Goal: Information Seeking & Learning: Compare options

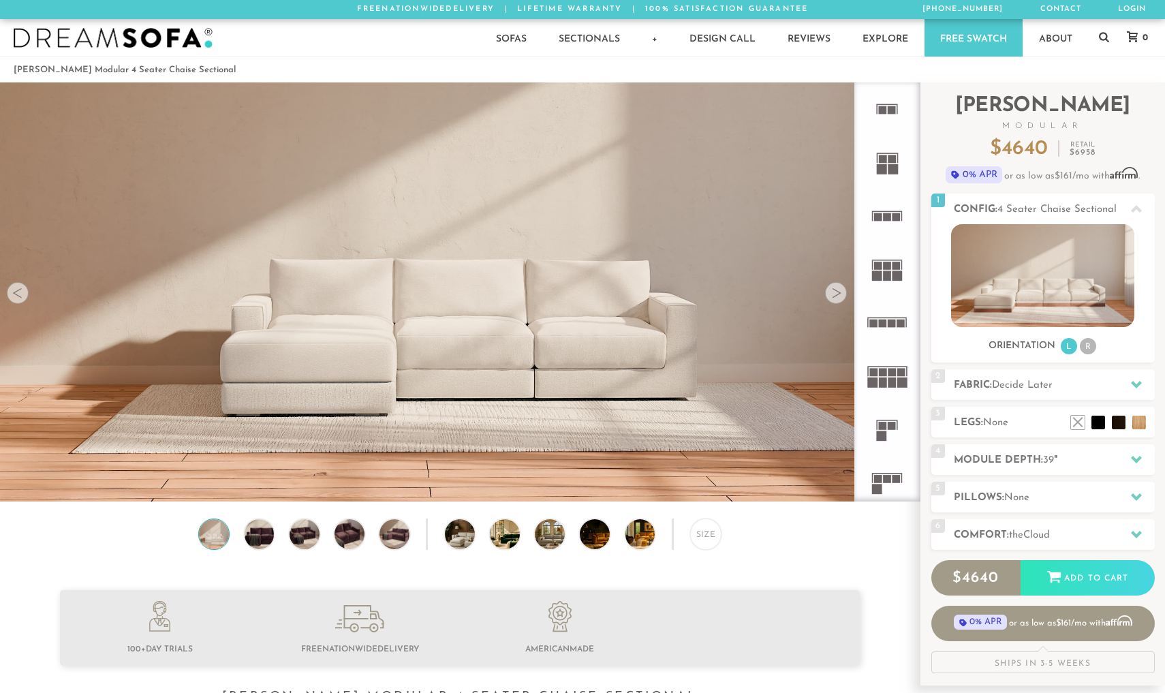
scroll to position [15511, 1165]
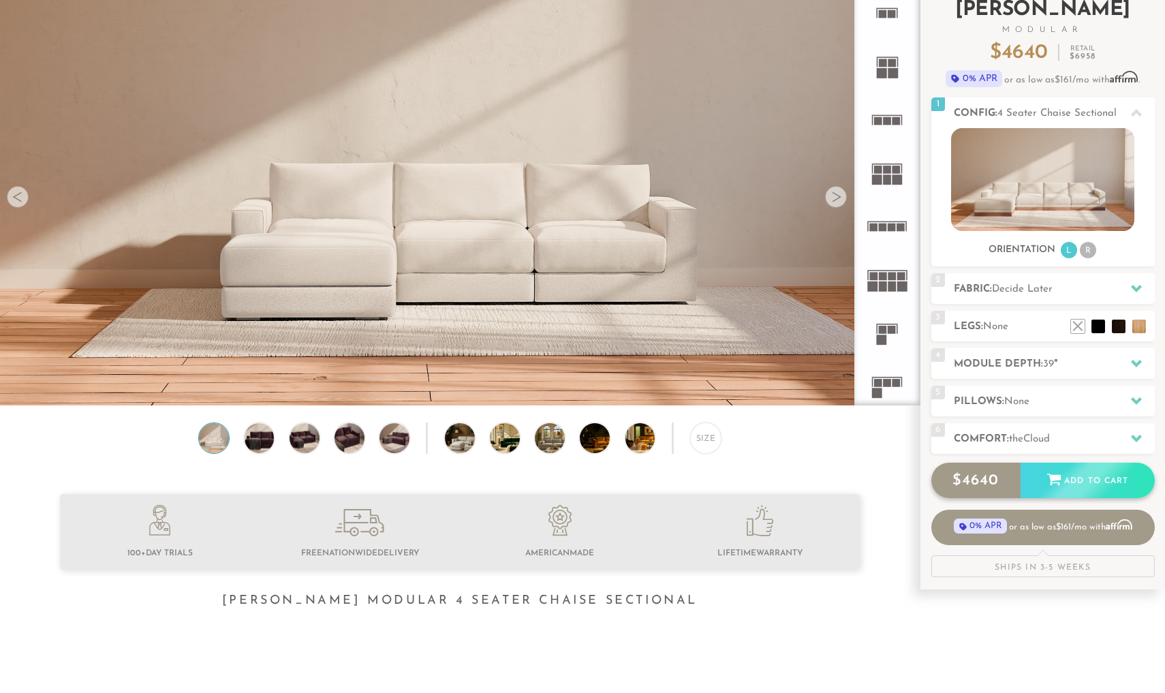
scroll to position [96, 0]
click at [707, 445] on div "Size" at bounding box center [705, 437] width 31 height 31
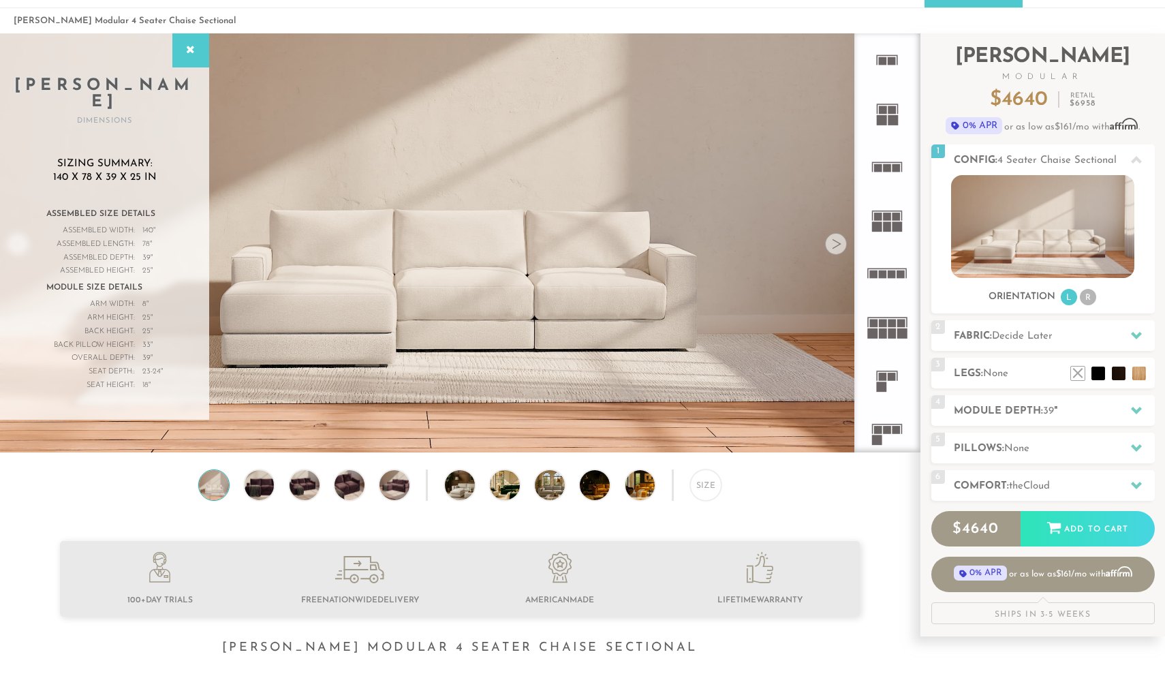
scroll to position [32, 0]
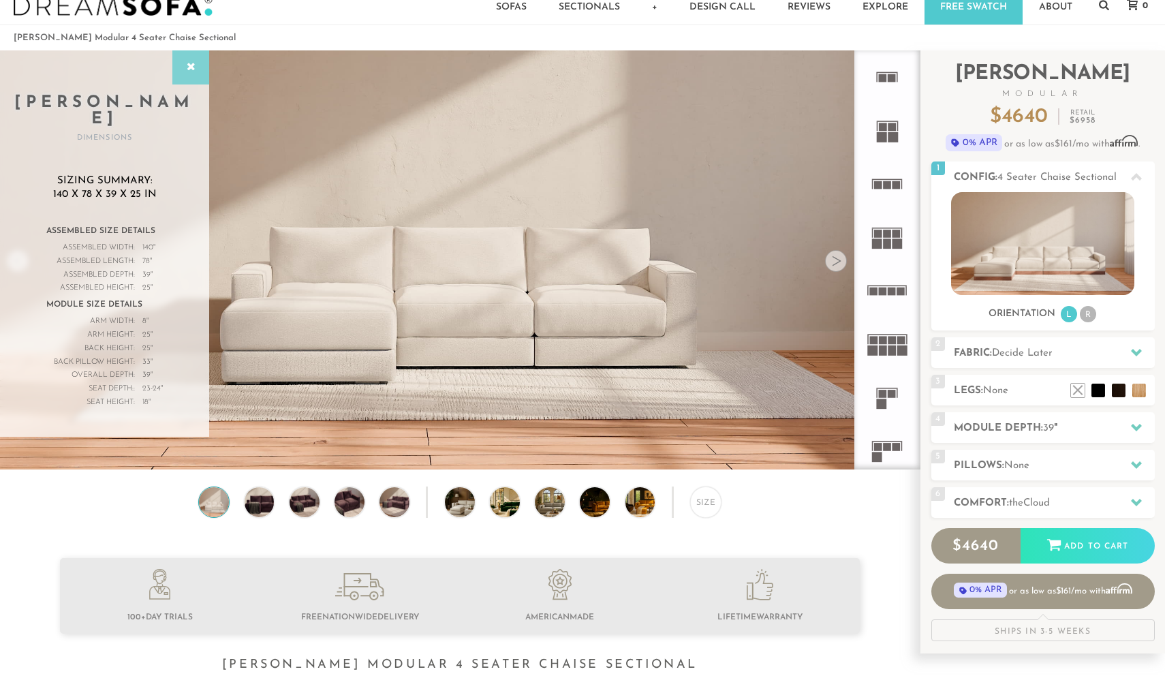
click at [191, 68] on icon at bounding box center [190, 67] width 15 height 11
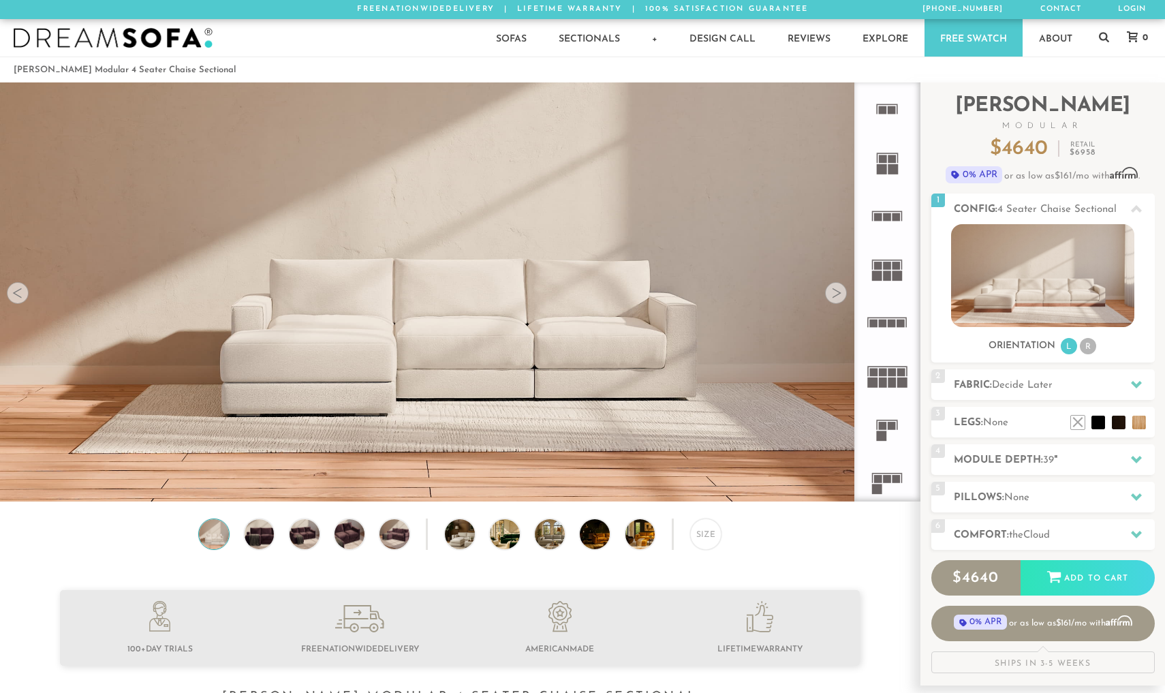
scroll to position [0, 0]
click at [829, 296] on div at bounding box center [836, 293] width 22 height 22
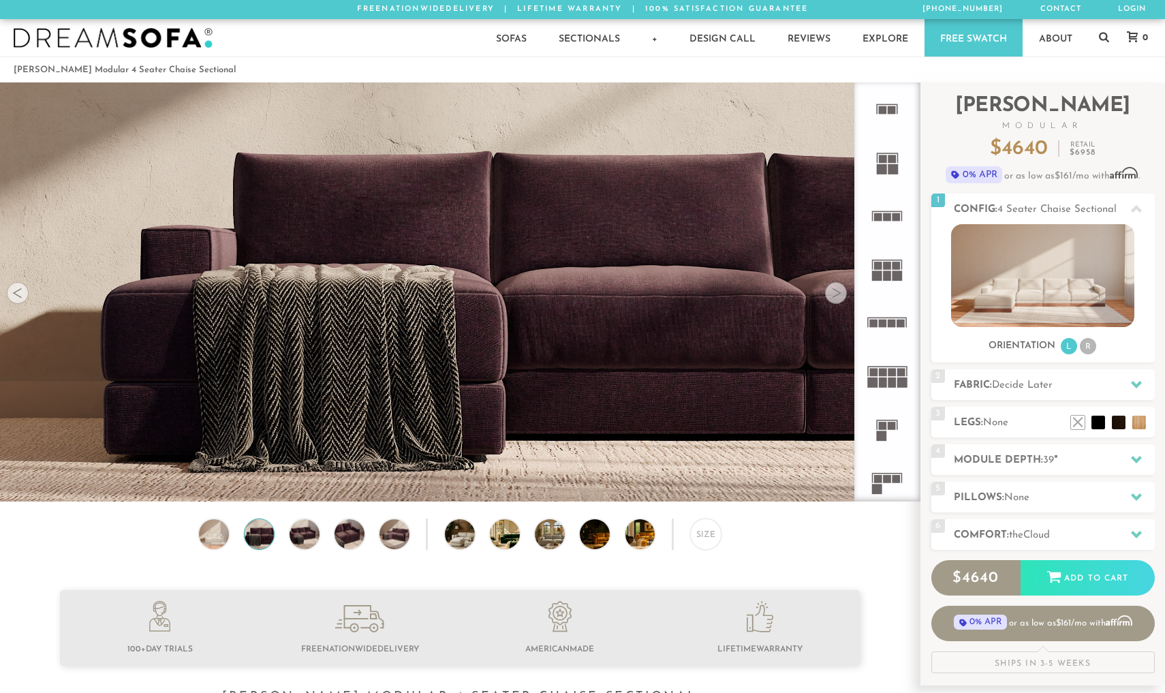
click at [829, 296] on div at bounding box center [836, 293] width 22 height 22
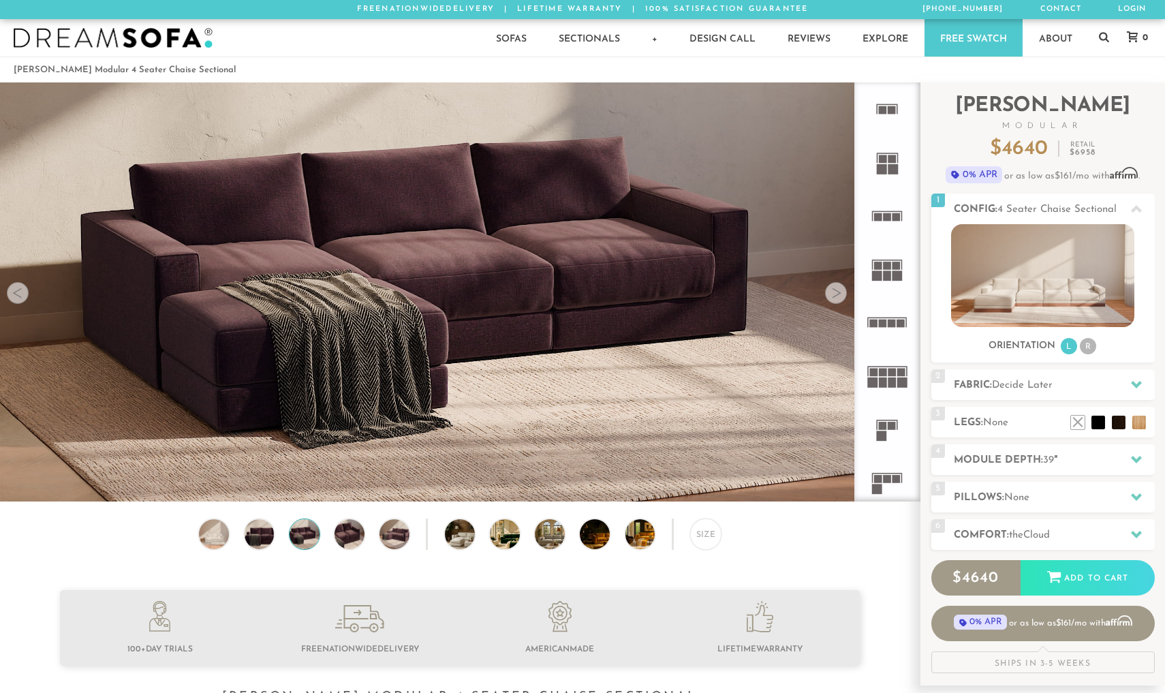
click at [829, 296] on div at bounding box center [836, 293] width 22 height 22
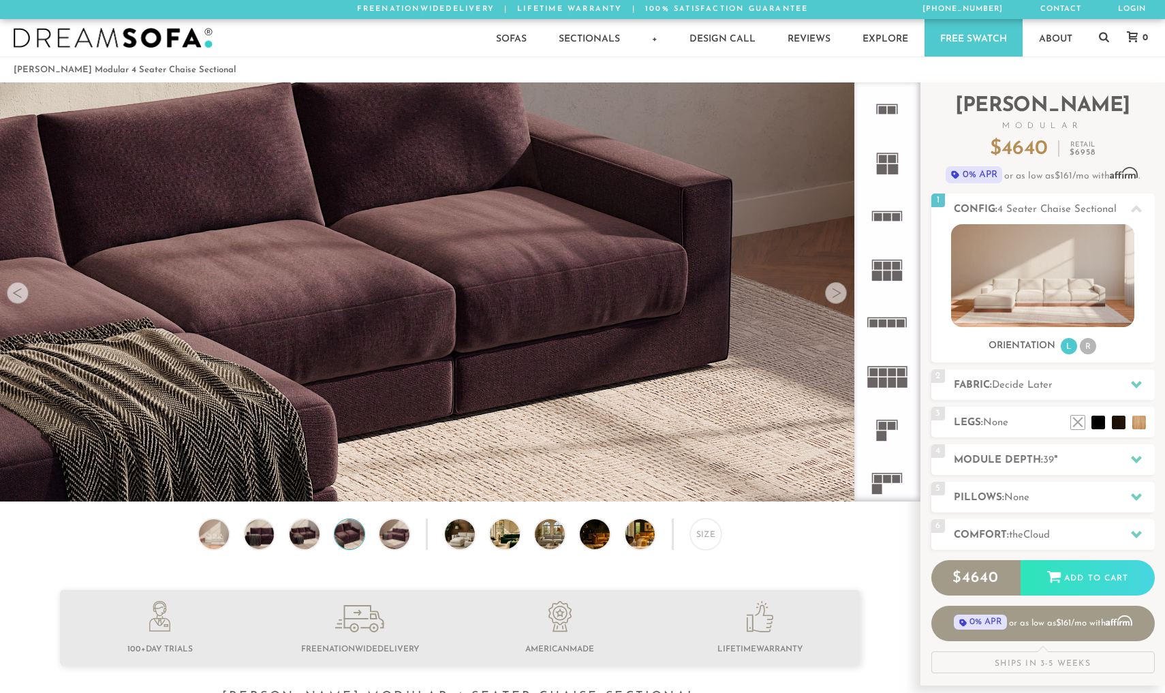
click at [829, 296] on div at bounding box center [836, 293] width 22 height 22
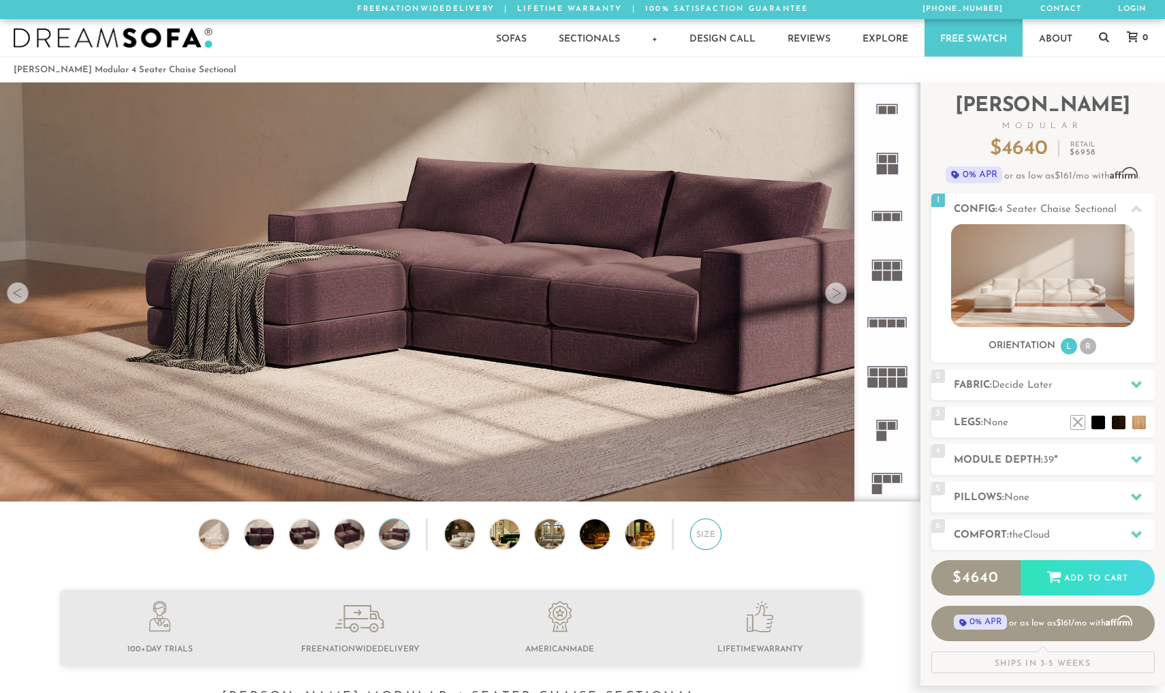
click at [707, 533] on div "Size" at bounding box center [705, 533] width 31 height 31
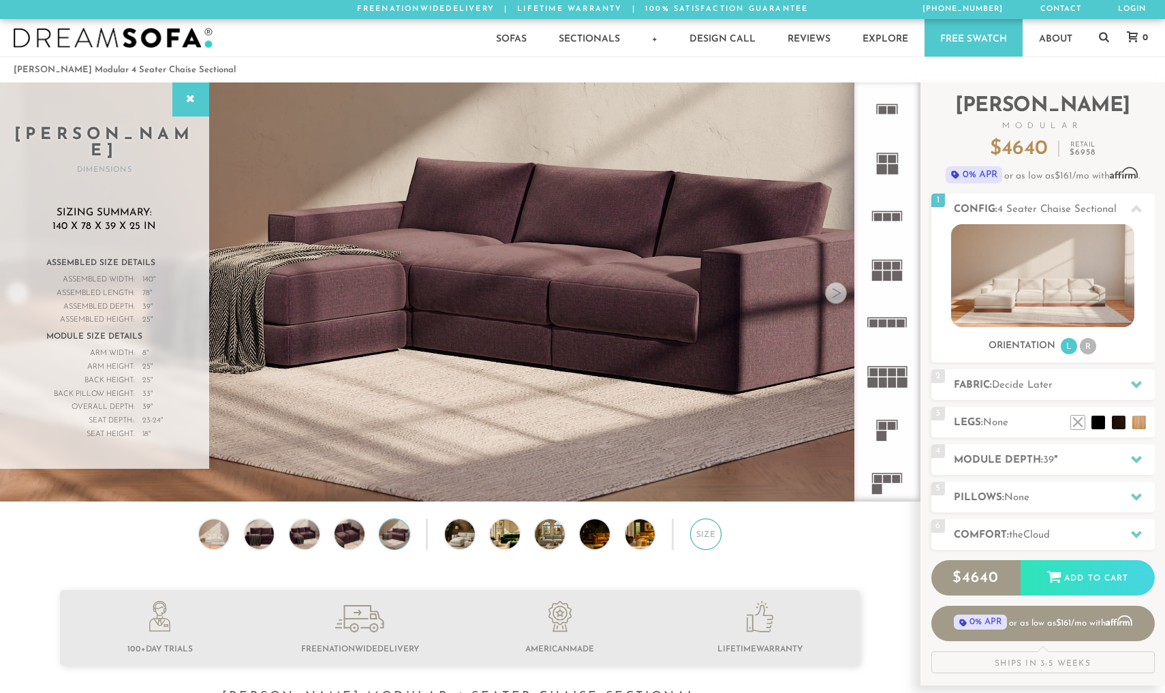
click at [707, 533] on div "Size" at bounding box center [705, 533] width 31 height 31
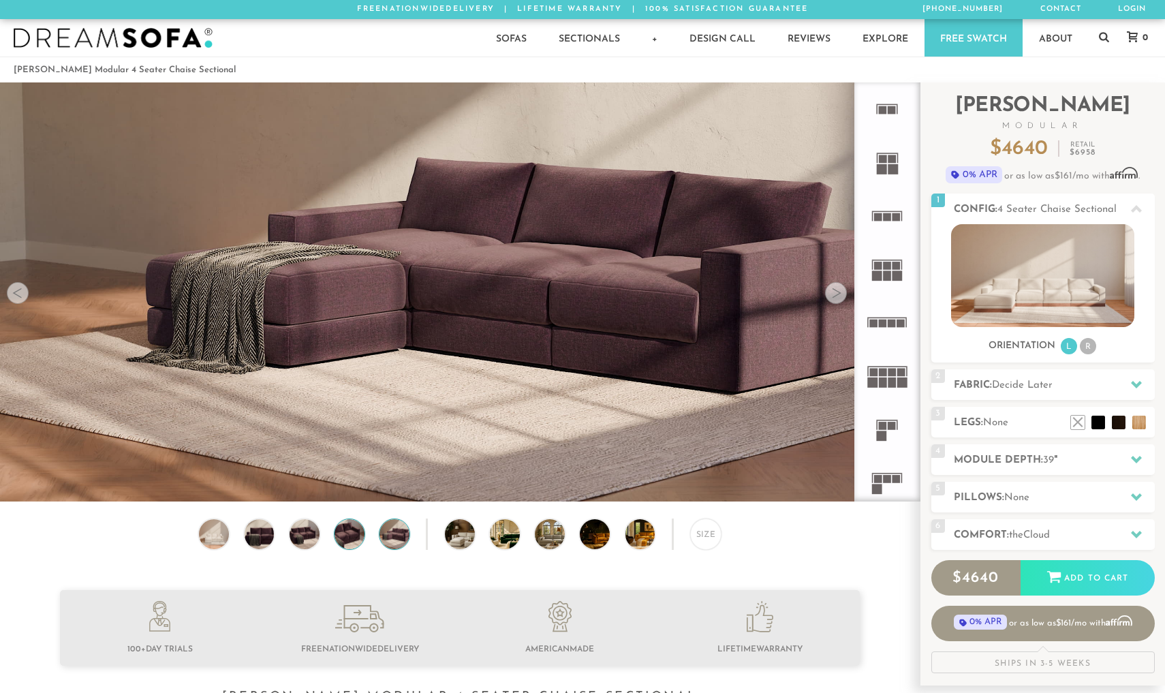
click at [351, 531] on img at bounding box center [349, 534] width 36 height 30
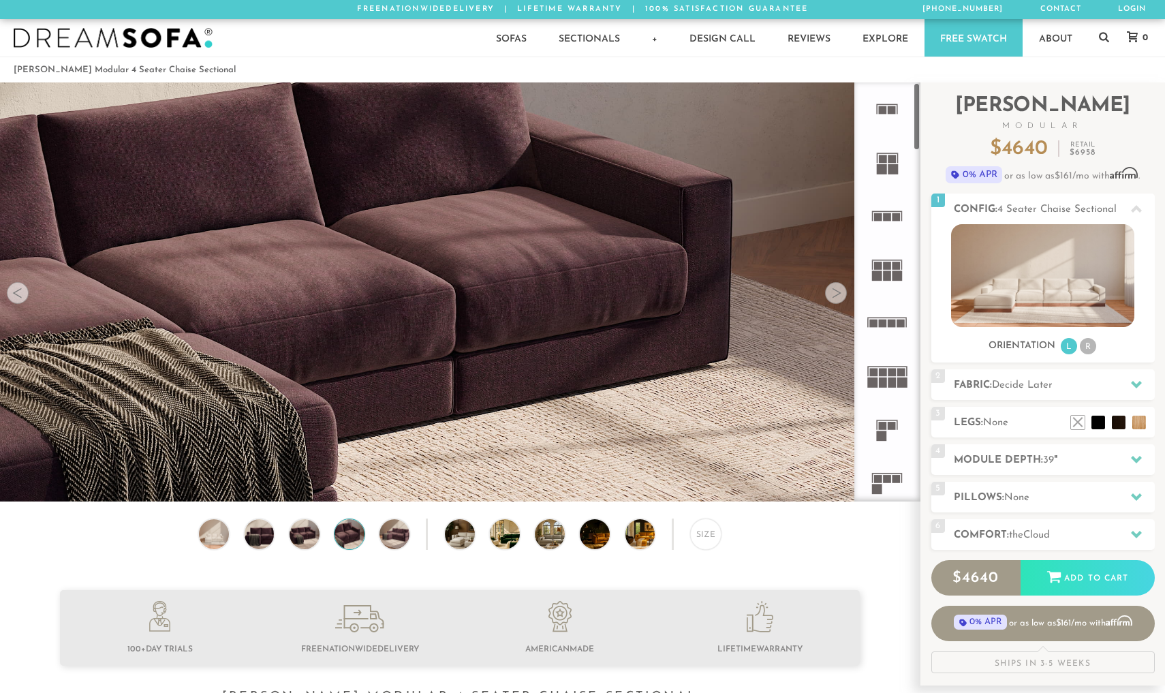
click at [890, 316] on icon at bounding box center [886, 322] width 53 height 53
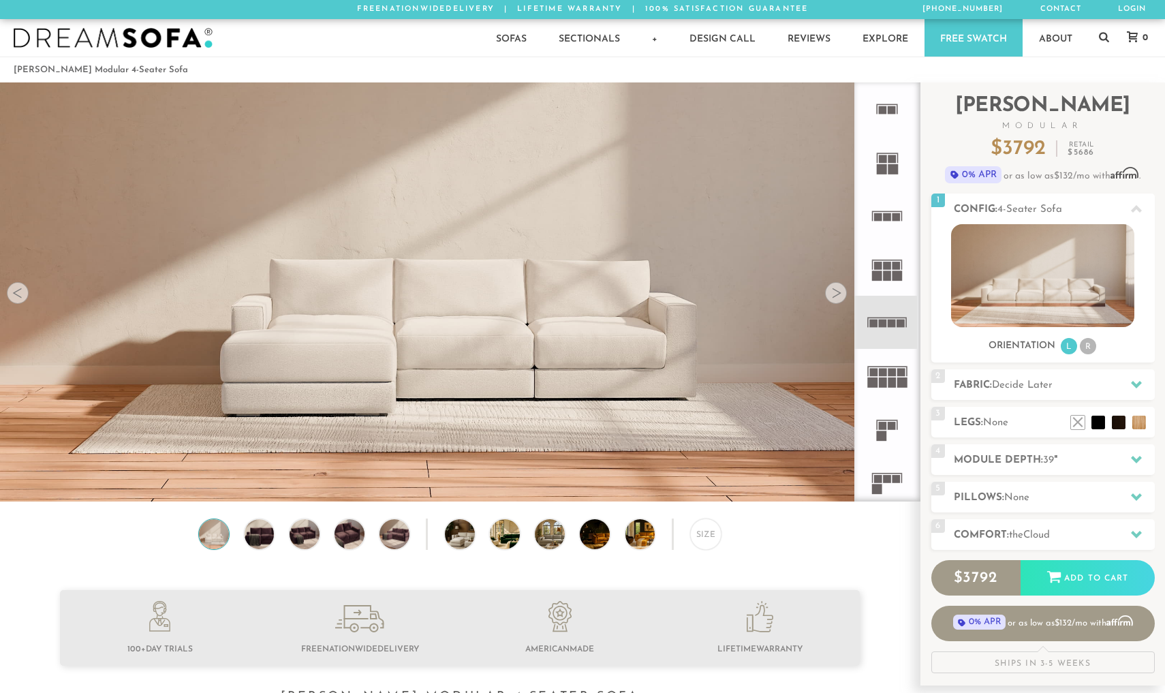
click at [890, 315] on icon at bounding box center [886, 322] width 53 height 53
click at [888, 217] on rect at bounding box center [888, 217] width 8 height 8
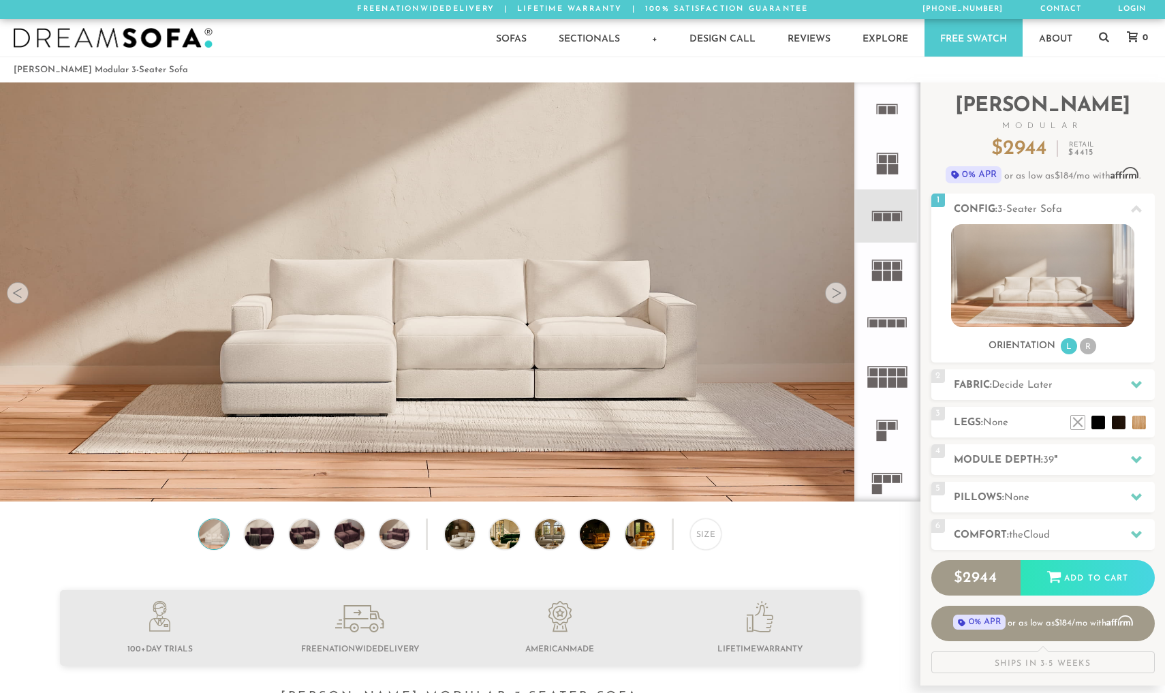
click at [893, 337] on icon at bounding box center [886, 322] width 53 height 53
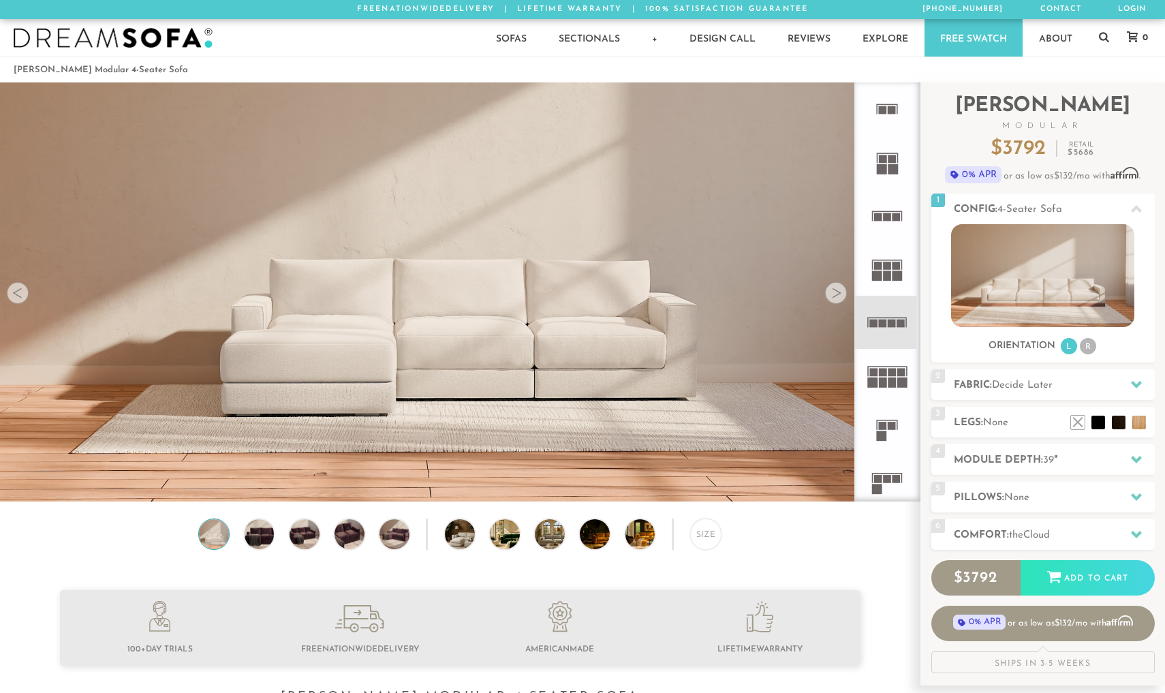
click at [889, 216] on rect at bounding box center [888, 217] width 8 height 8
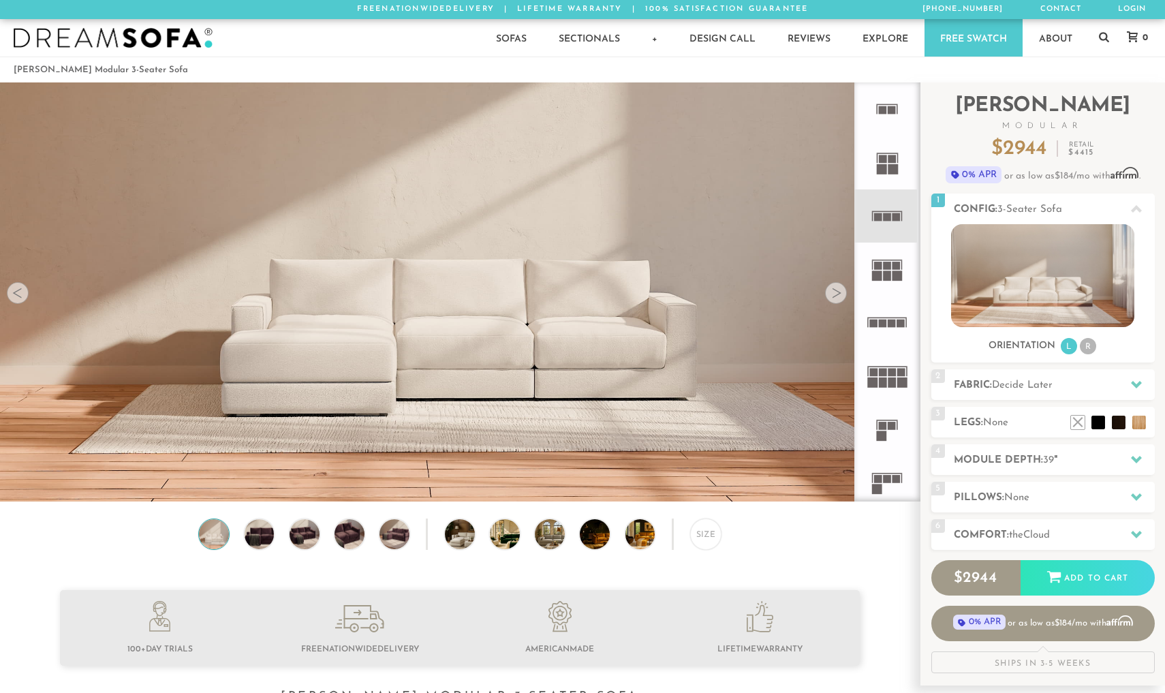
click at [894, 328] on icon at bounding box center [886, 322] width 53 height 53
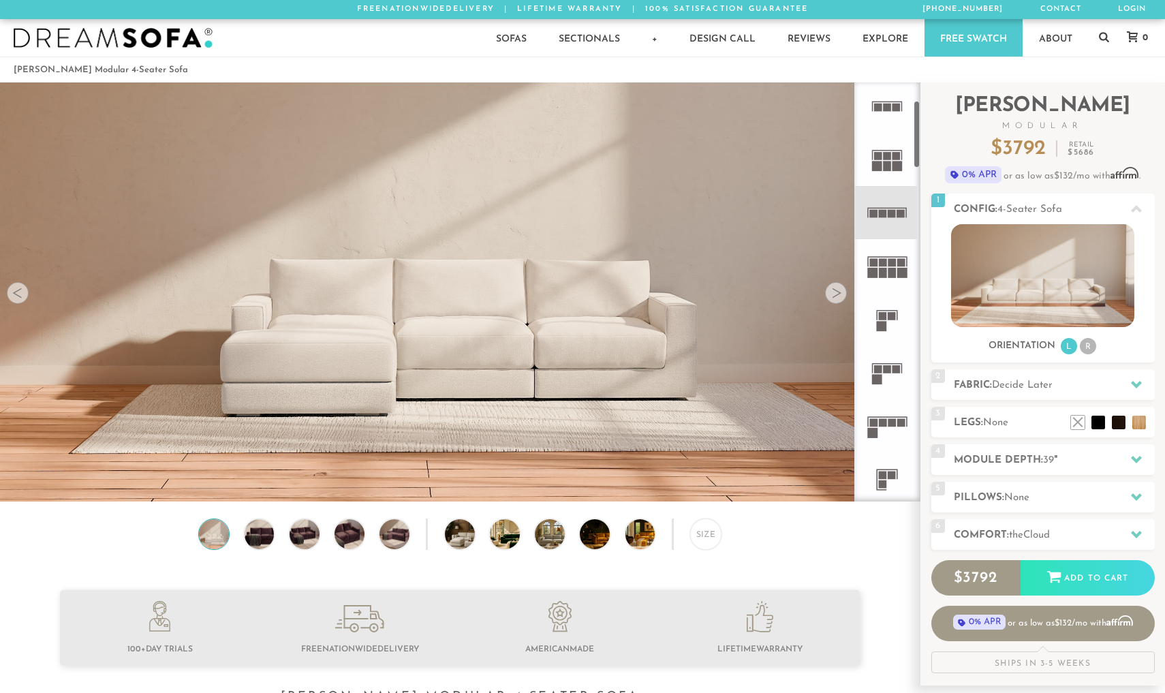
scroll to position [110, 0]
click at [884, 433] on icon at bounding box center [886, 424] width 53 height 53
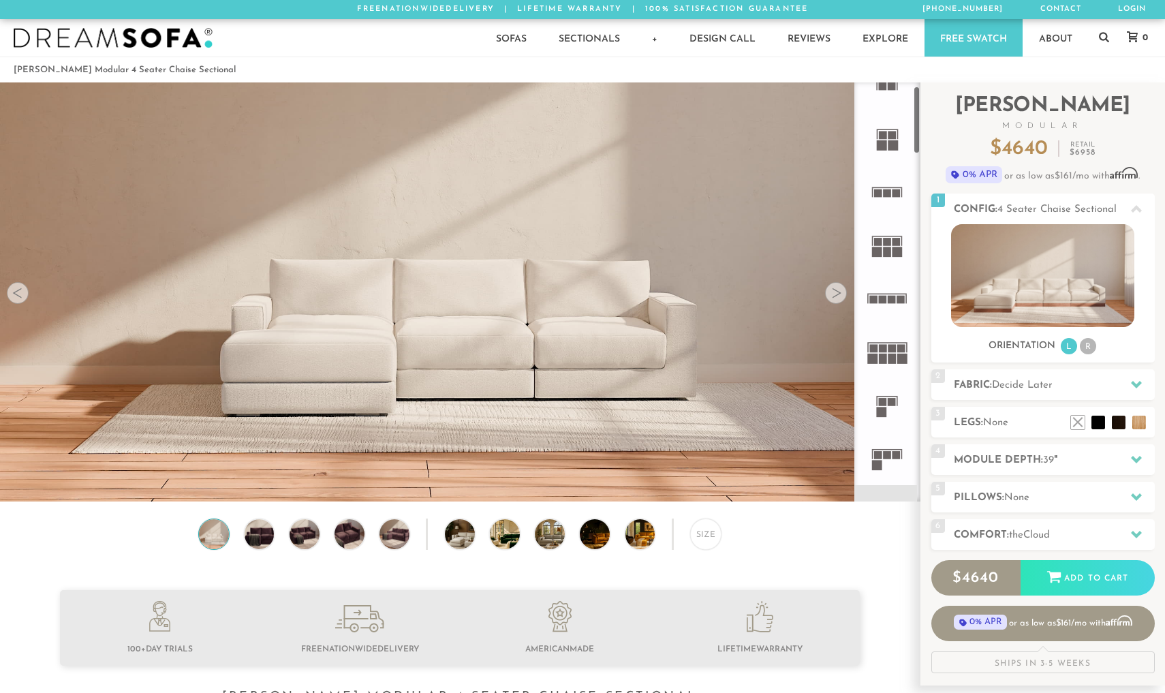
scroll to position [10, 0]
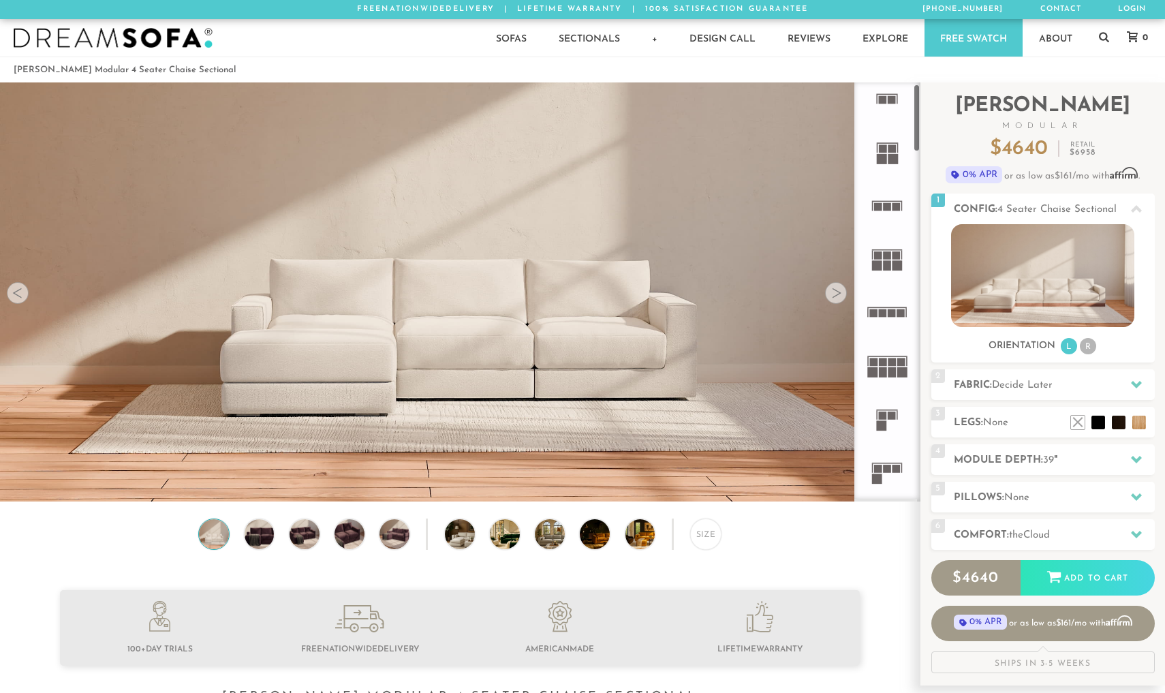
click at [894, 193] on icon at bounding box center [886, 205] width 53 height 53
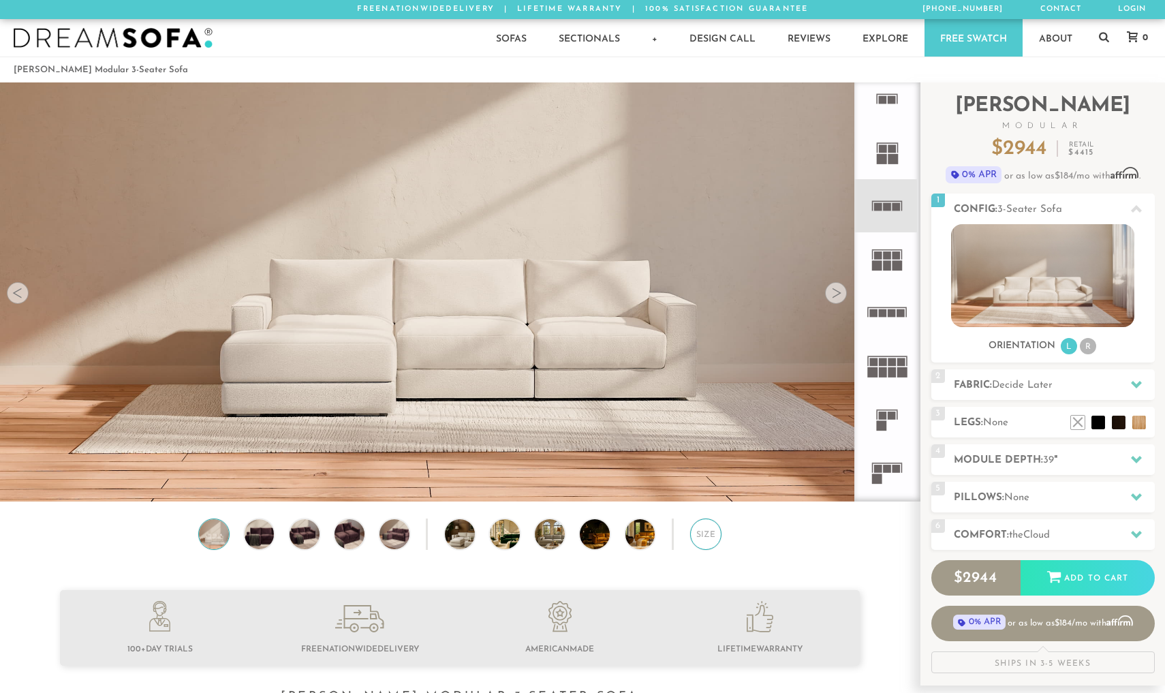
click at [704, 535] on div "Size" at bounding box center [705, 533] width 31 height 31
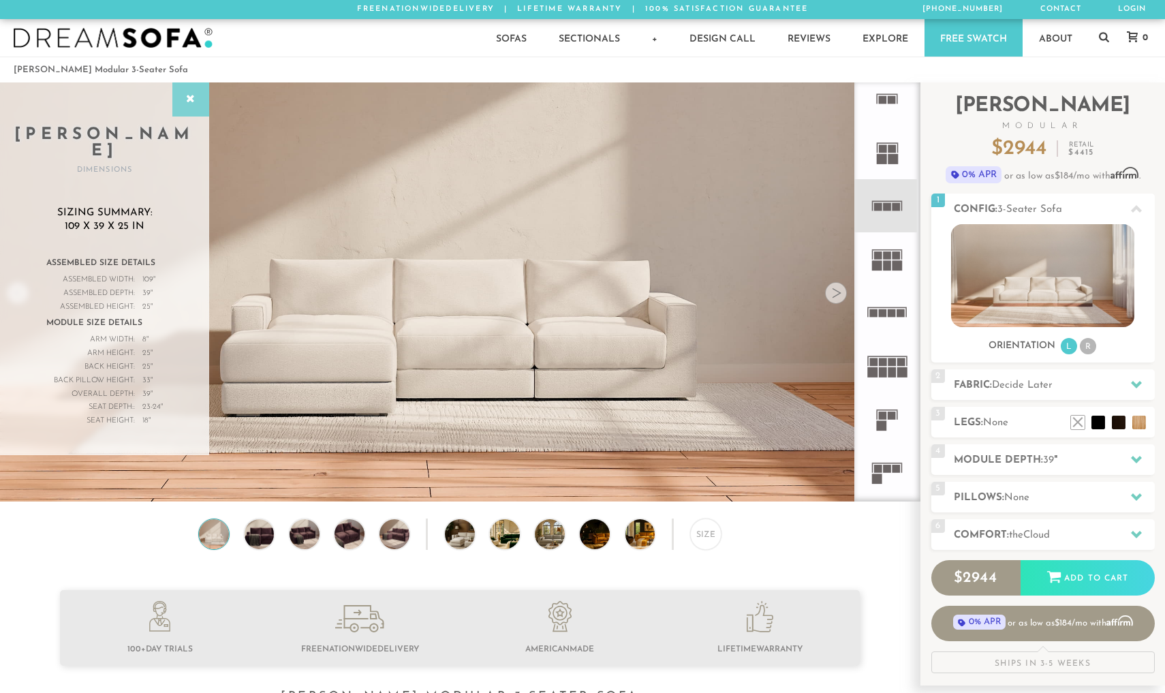
click at [193, 111] on div at bounding box center [190, 99] width 37 height 34
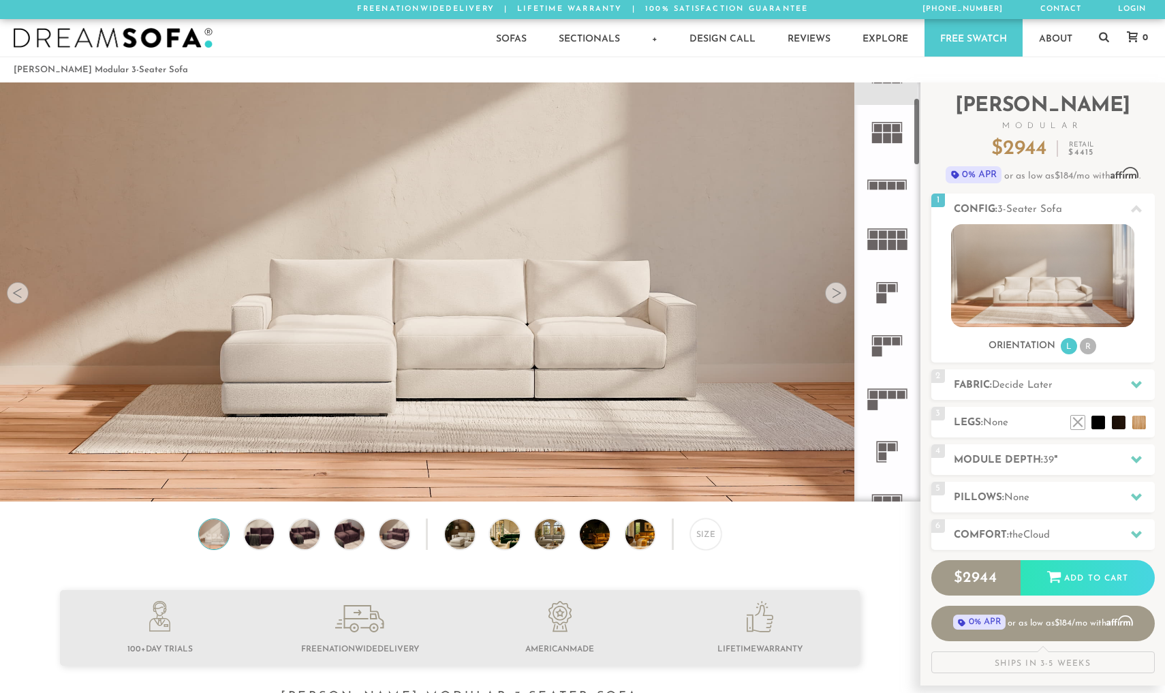
scroll to position [161, 0]
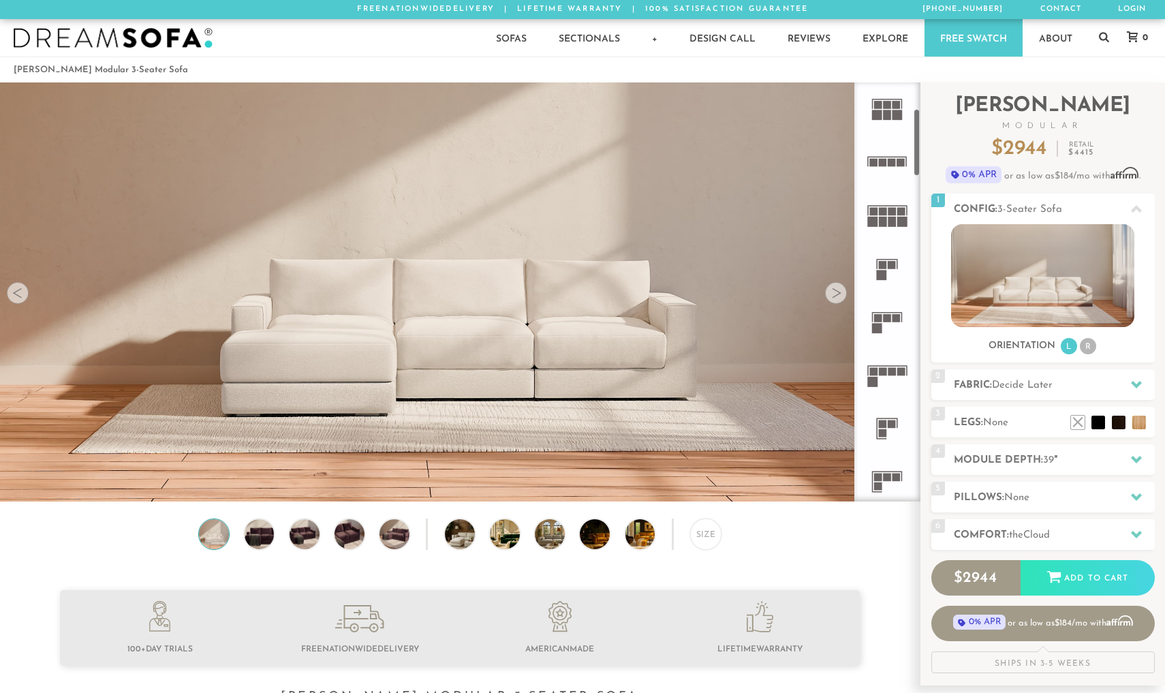
click at [883, 379] on icon at bounding box center [886, 374] width 53 height 53
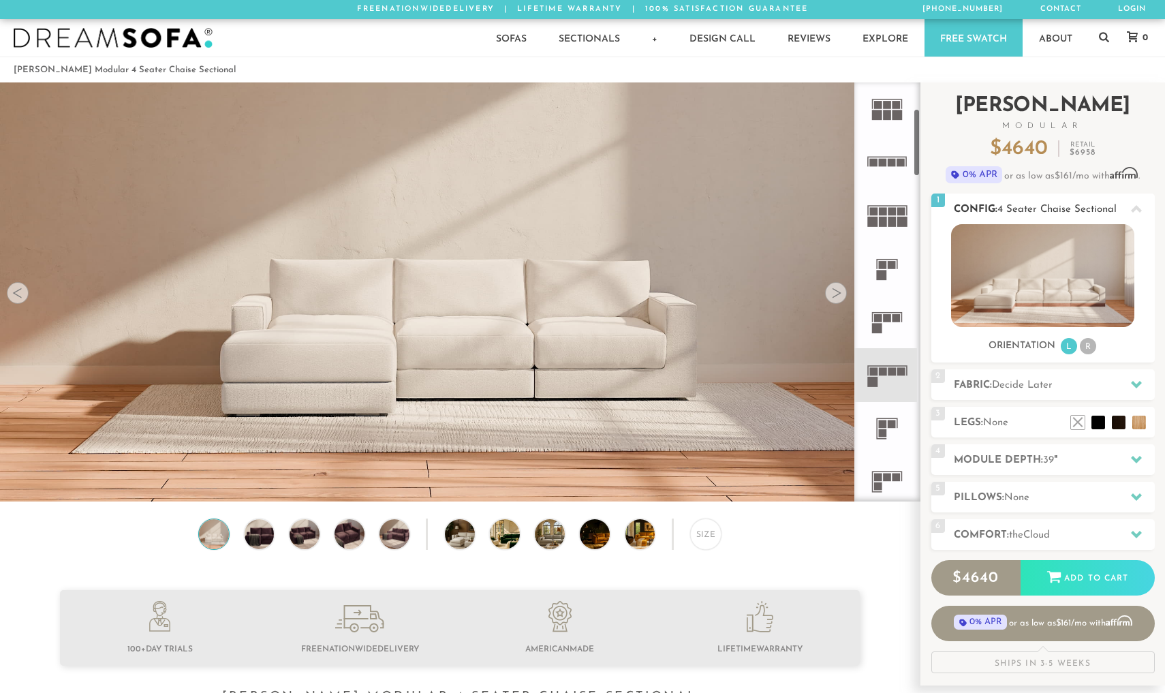
click at [1022, 298] on img at bounding box center [1042, 275] width 183 height 103
click at [708, 532] on div "Size" at bounding box center [705, 533] width 31 height 31
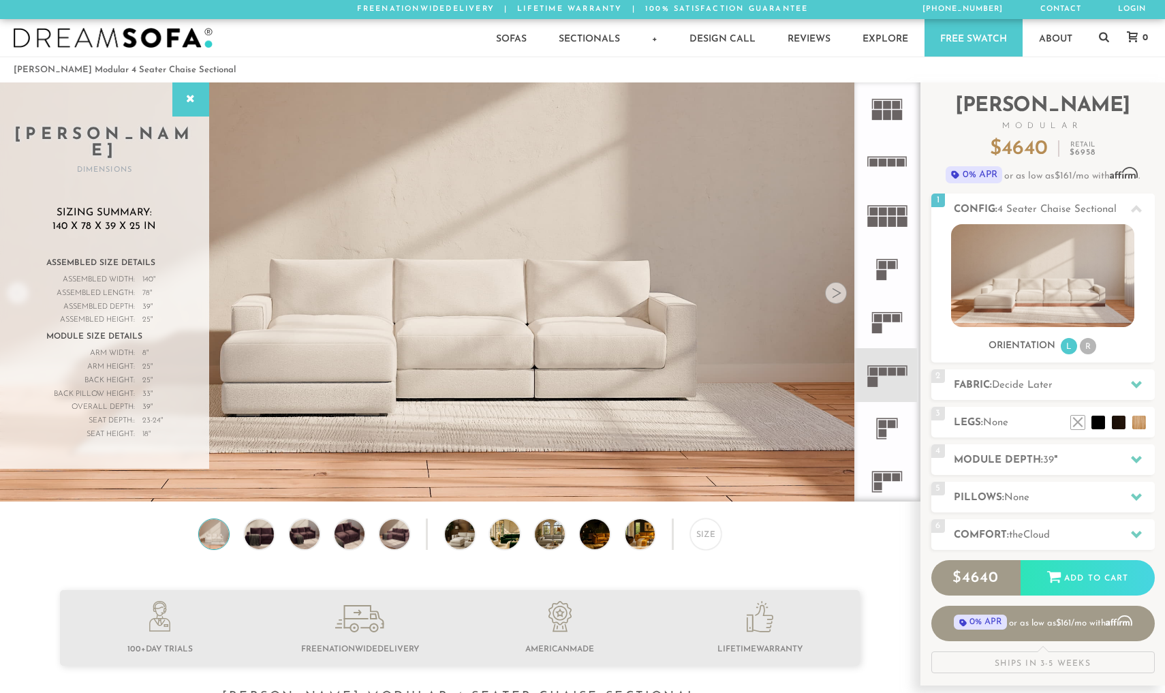
drag, startPoint x: 309, startPoint y: 363, endPoint x: 495, endPoint y: 380, distance: 187.4
click at [495, 380] on video at bounding box center [460, 239] width 920 height 460
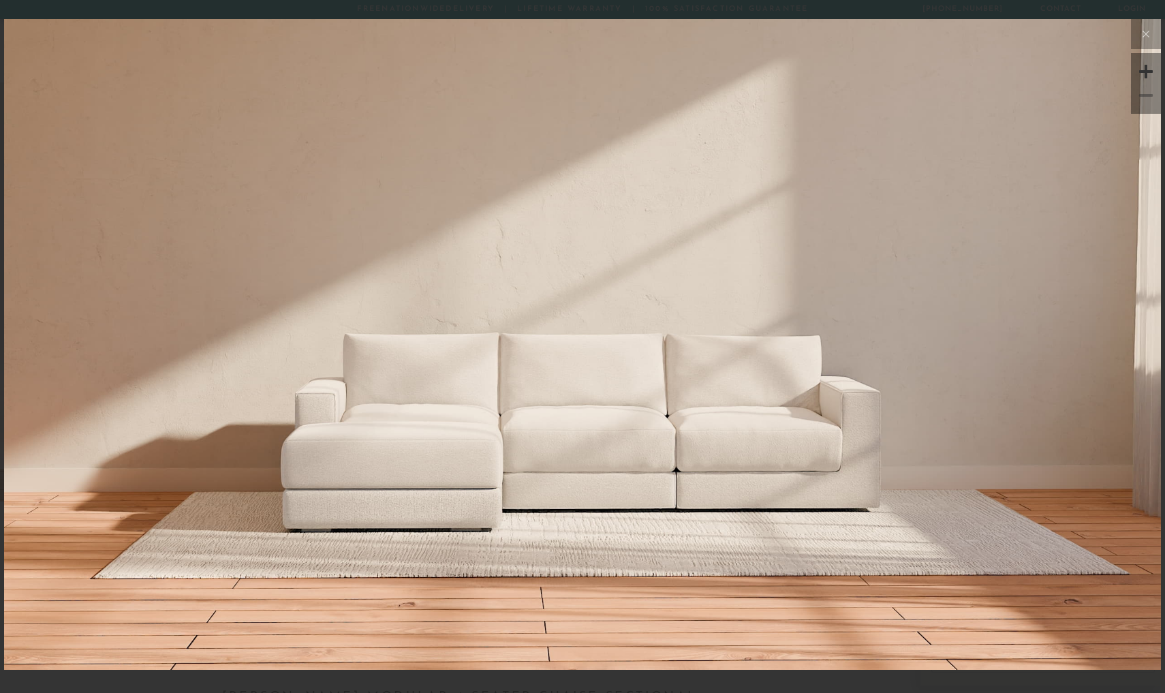
click at [508, 435] on video at bounding box center [582, 228] width 838 height 419
click at [1146, 30] on icon at bounding box center [1146, 34] width 16 height 16
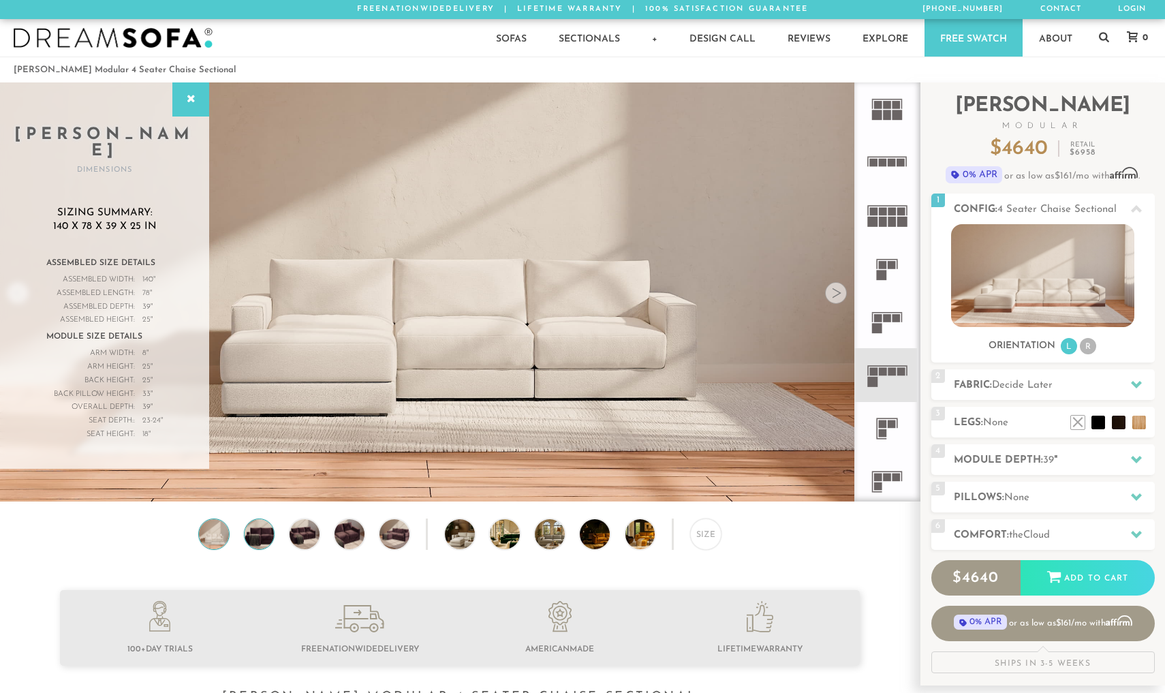
click at [254, 529] on img at bounding box center [259, 534] width 36 height 30
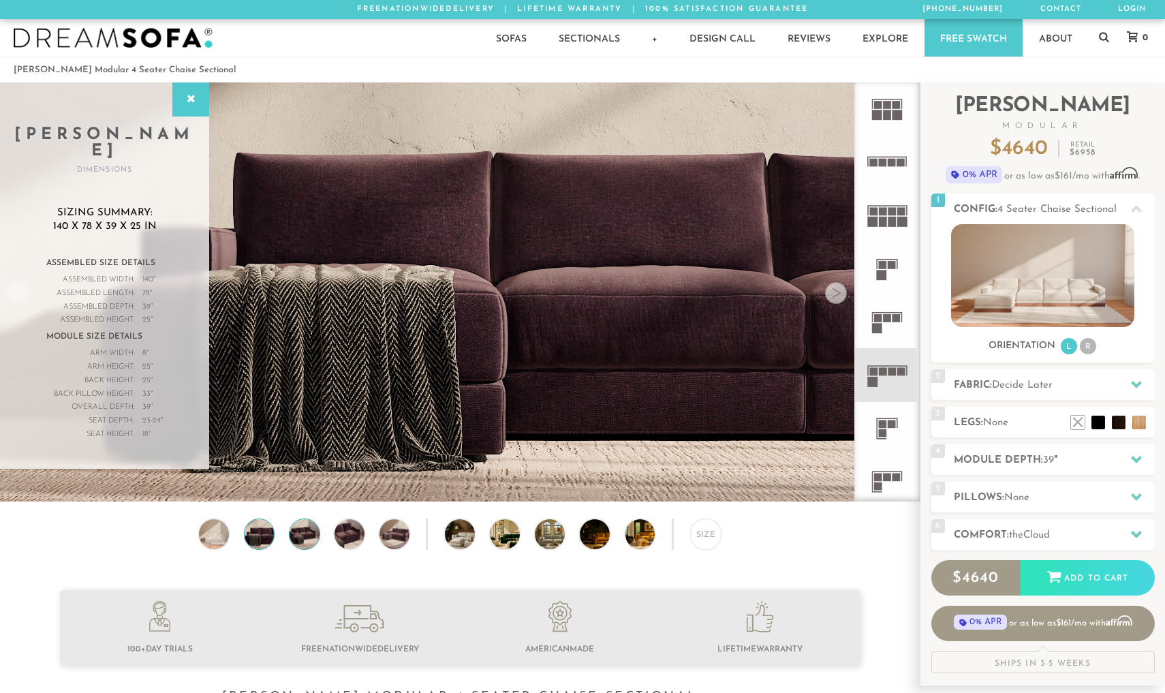
click at [299, 529] on img at bounding box center [304, 534] width 36 height 30
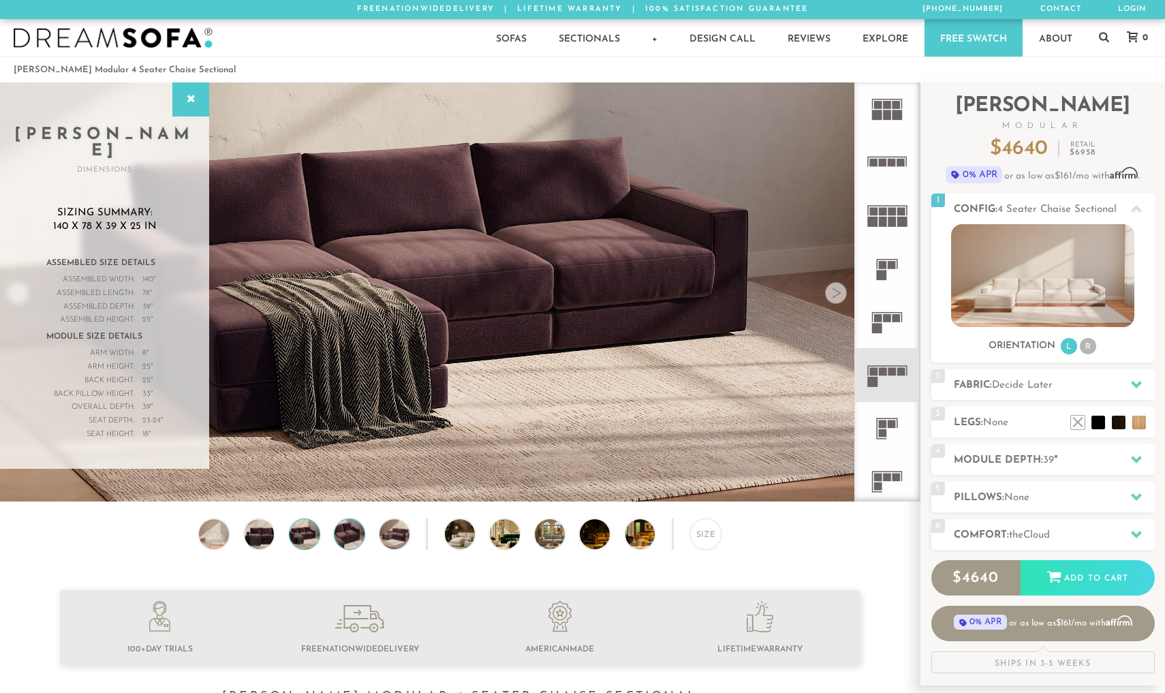
click at [350, 538] on img at bounding box center [349, 534] width 36 height 30
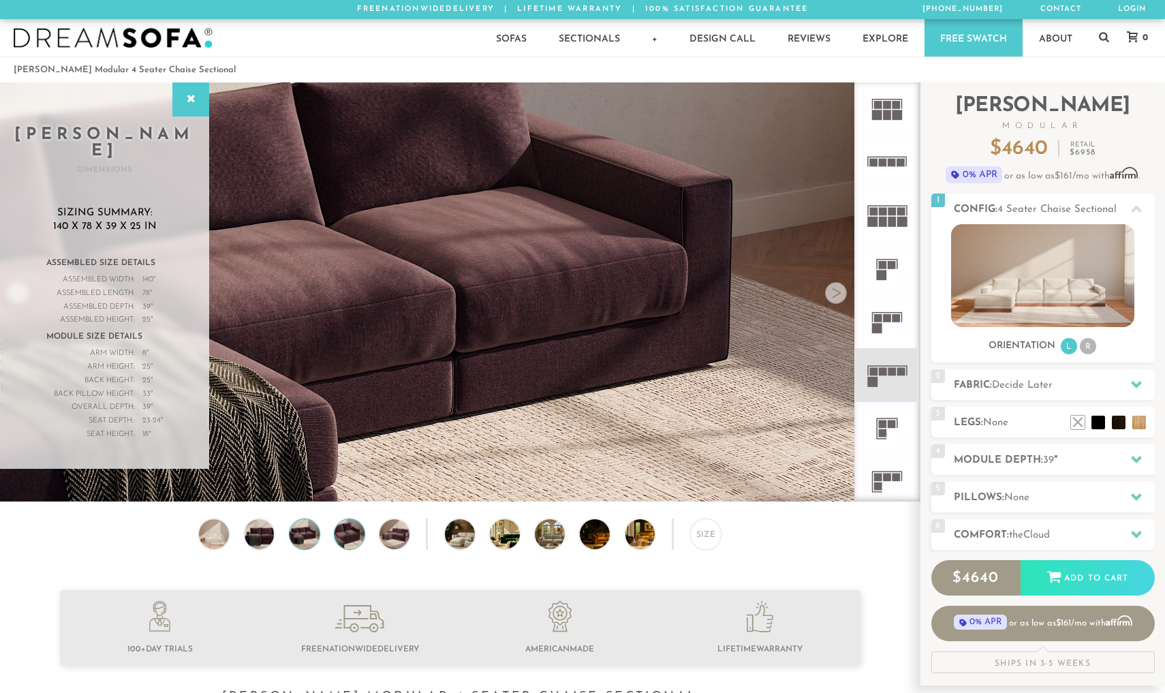
click at [308, 541] on img at bounding box center [304, 534] width 36 height 30
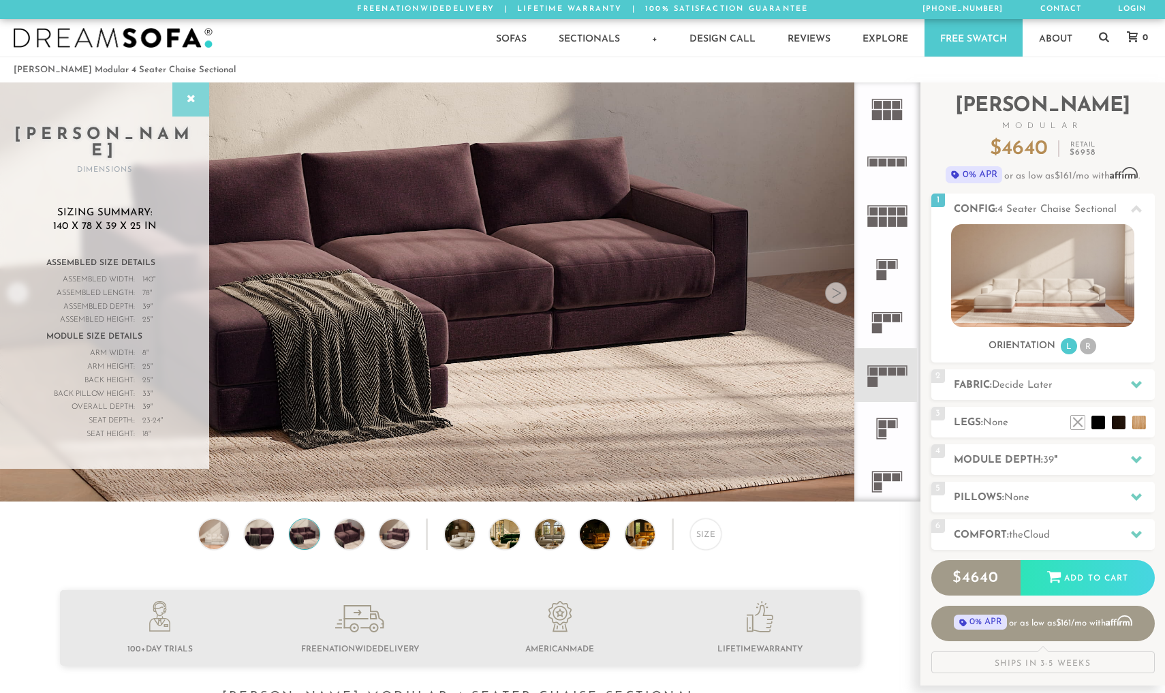
click at [189, 108] on div at bounding box center [190, 99] width 37 height 34
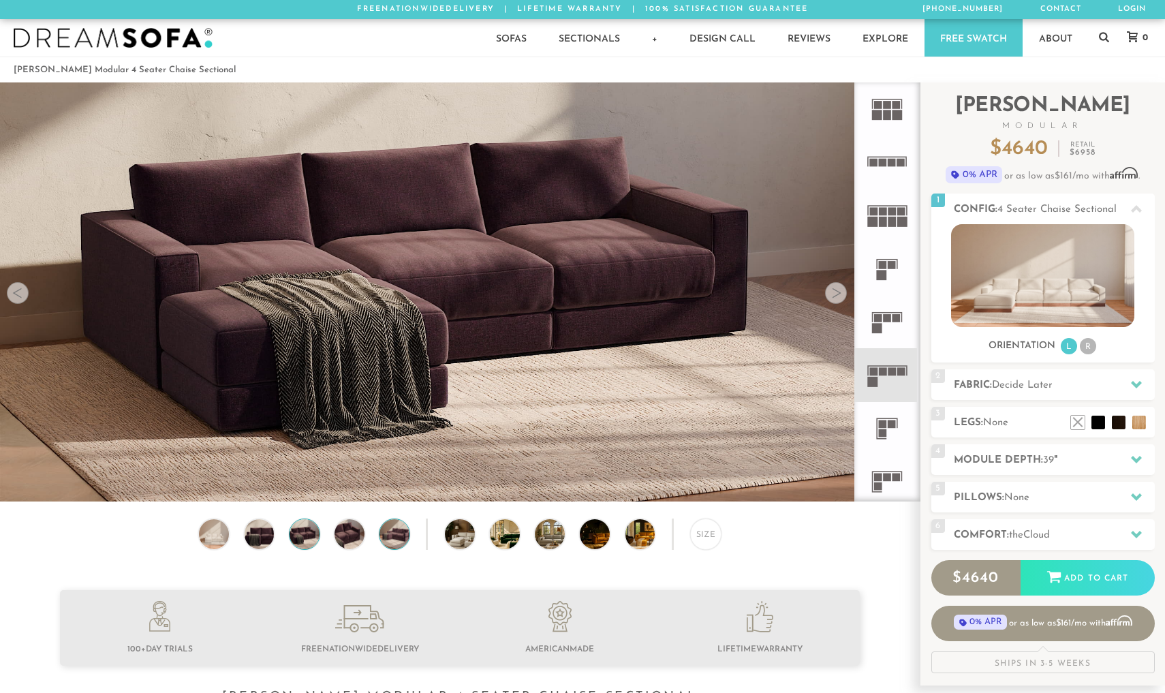
click at [398, 537] on img at bounding box center [395, 534] width 36 height 30
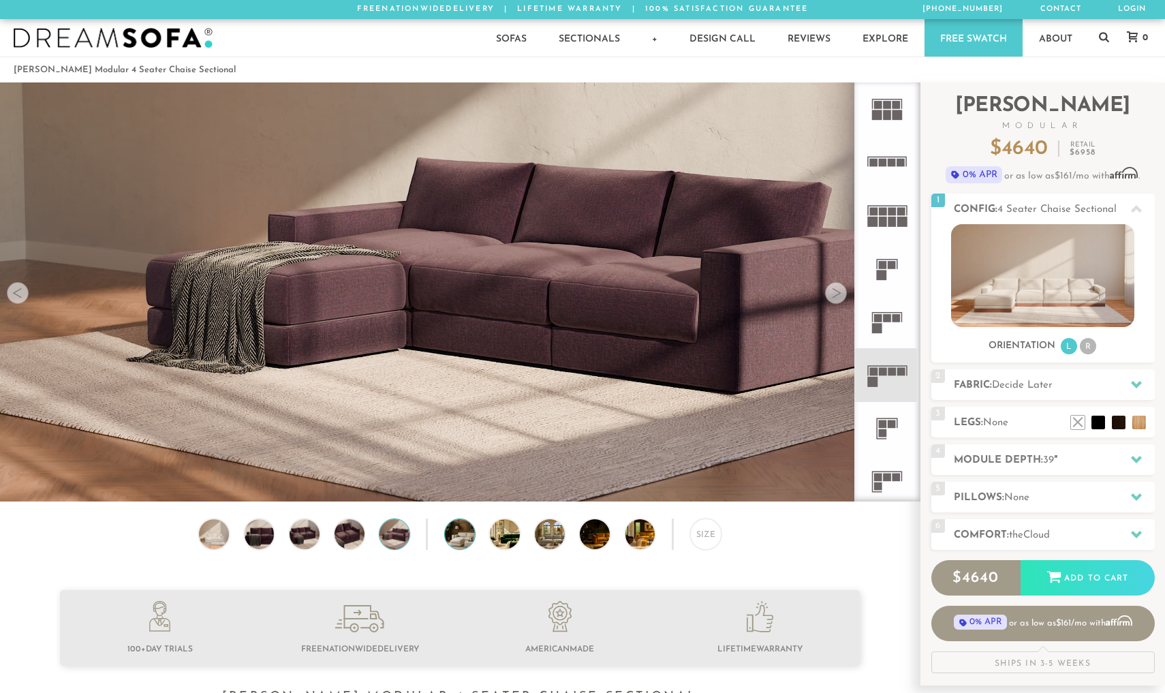
click at [460, 531] on img at bounding box center [471, 534] width 53 height 30
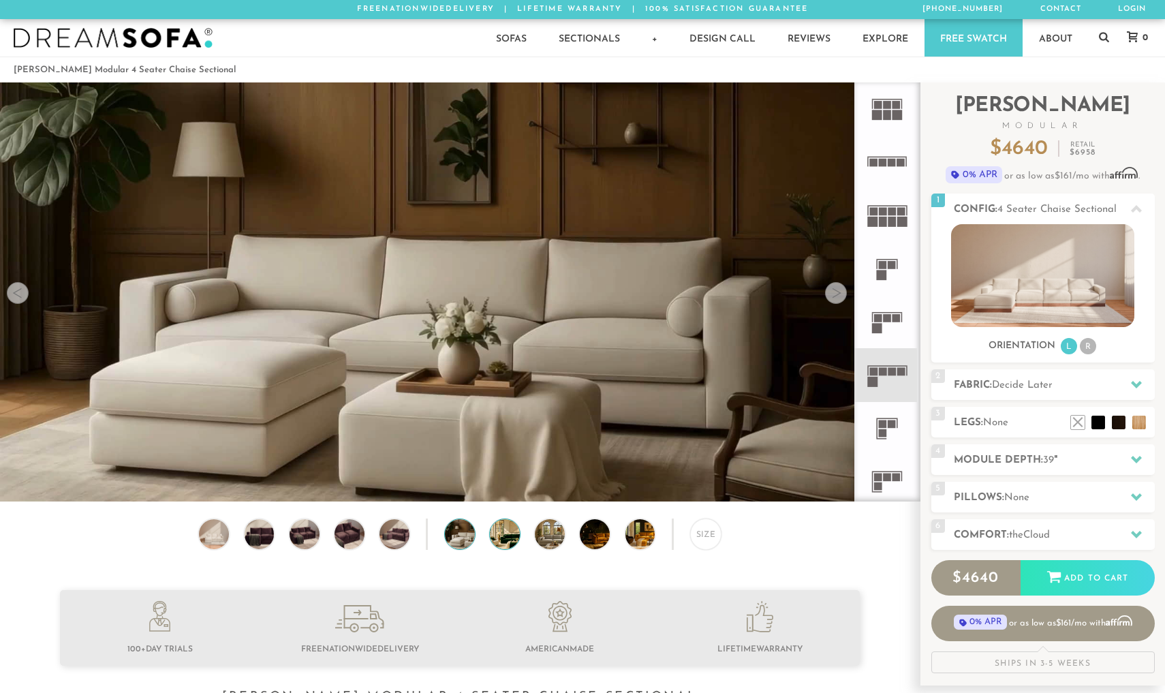
click at [500, 535] on img at bounding box center [516, 534] width 53 height 30
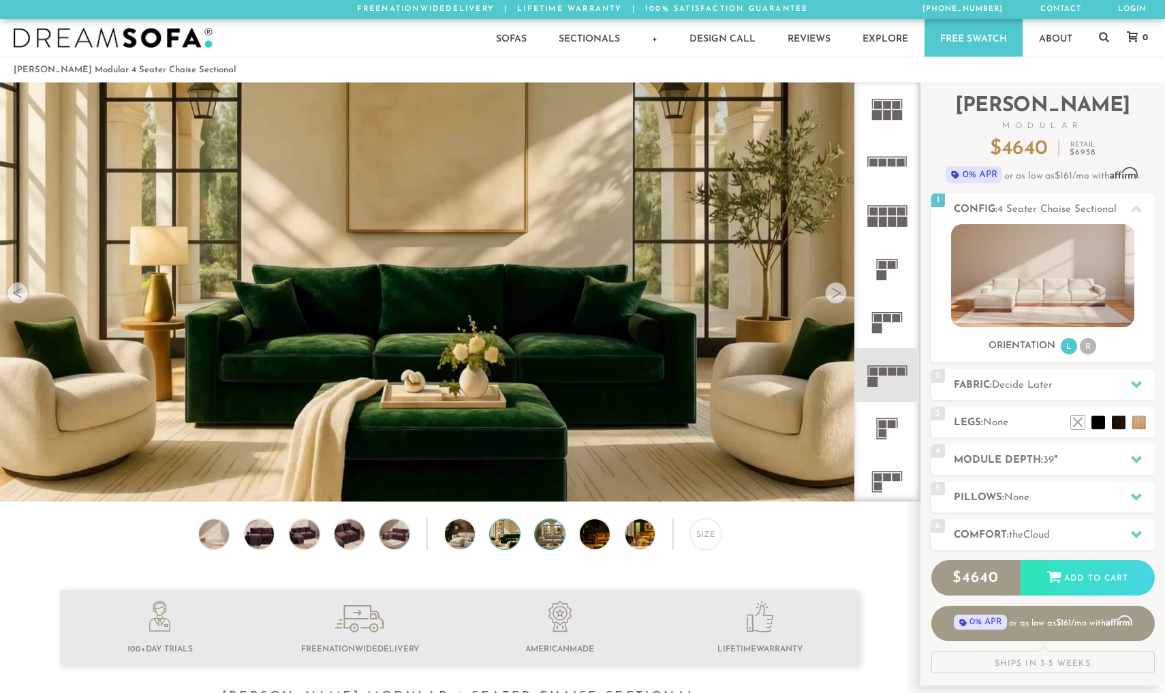
click at [546, 535] on img at bounding box center [561, 534] width 53 height 30
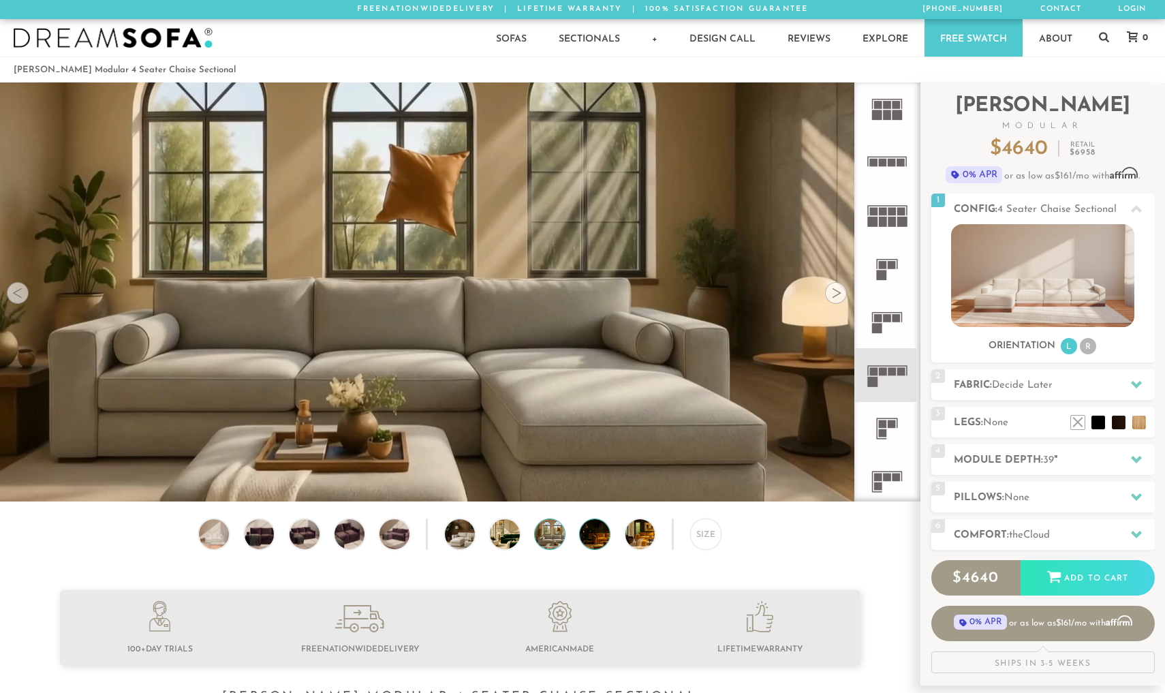
click at [595, 537] on img at bounding box center [606, 534] width 53 height 30
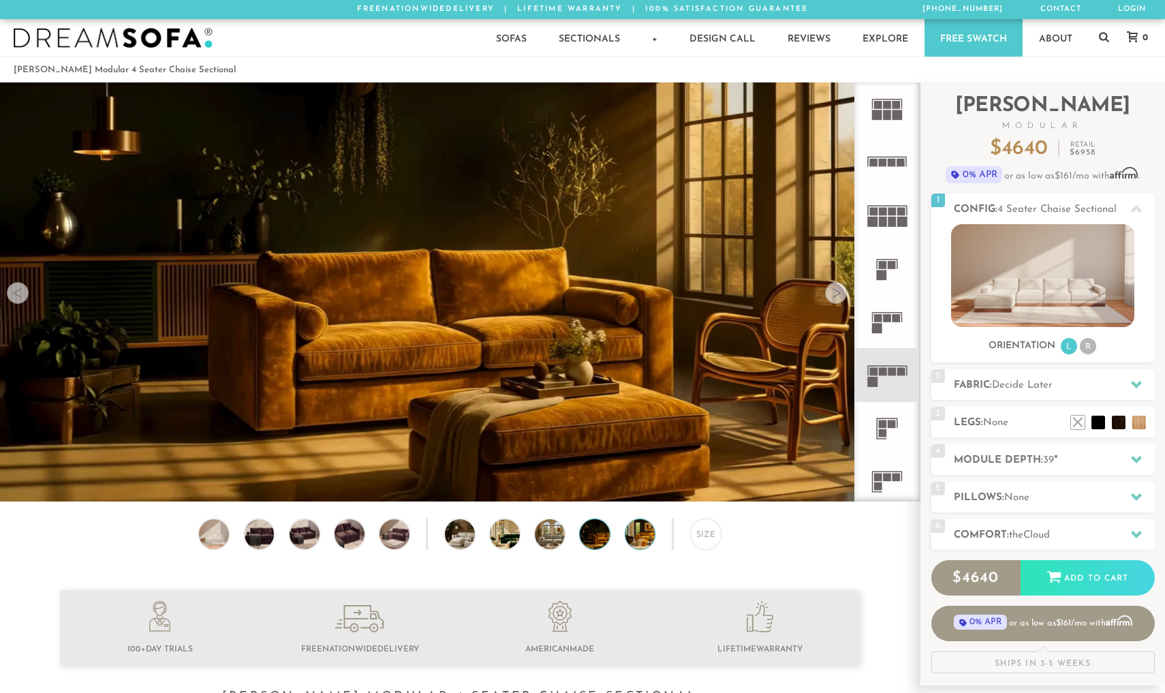
click at [639, 531] on img at bounding box center [651, 534] width 53 height 30
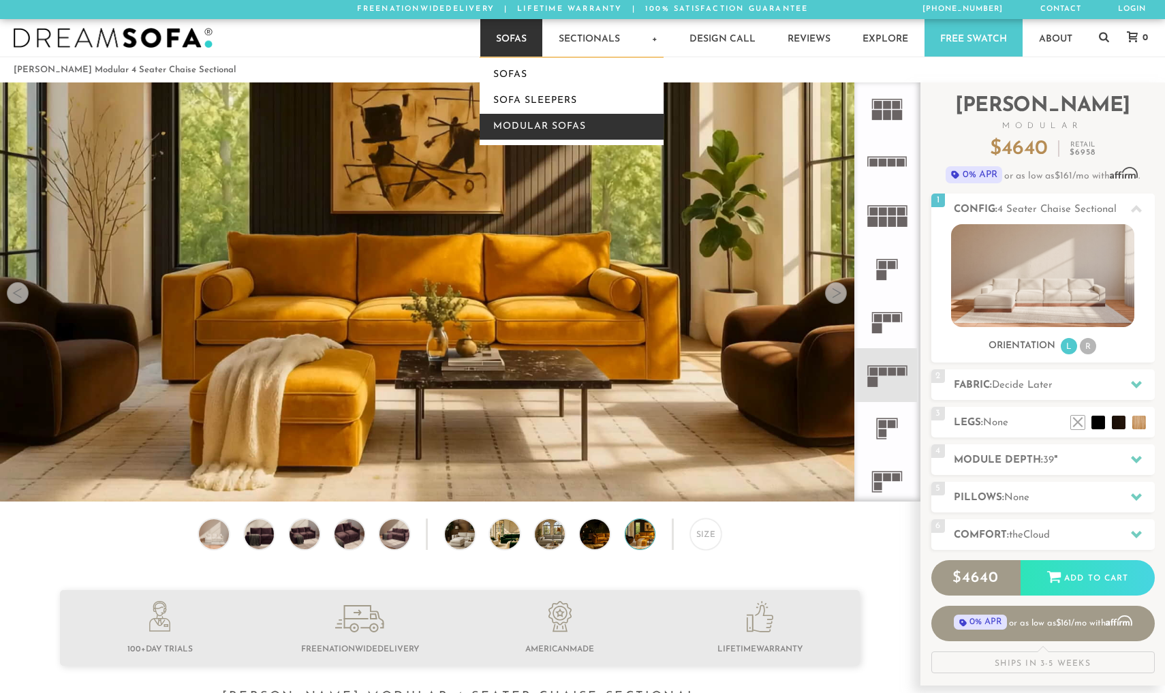
click at [516, 120] on link "Modular Sofas" at bounding box center [572, 127] width 184 height 26
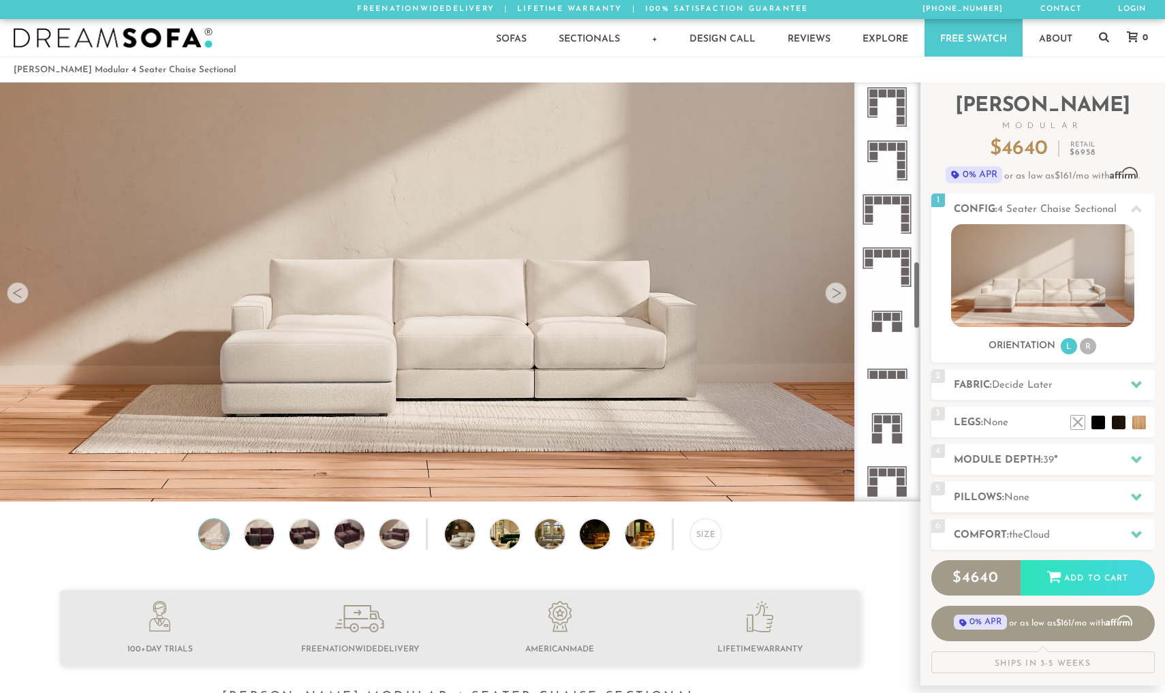
scroll to position [1099, 0]
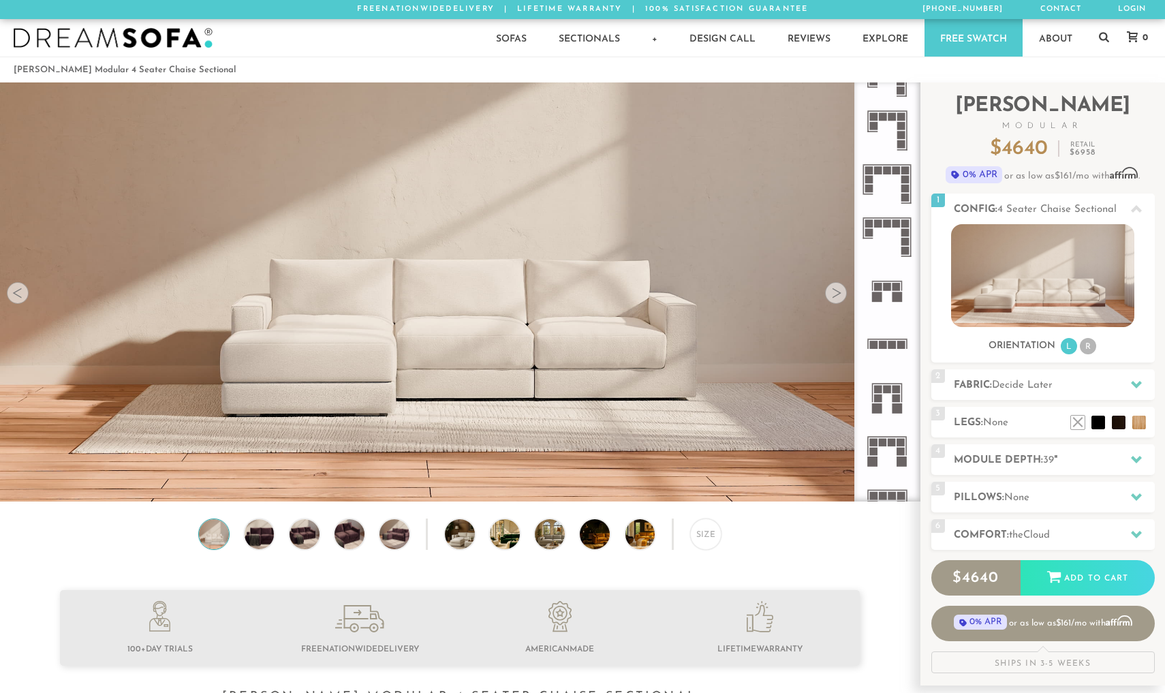
click at [889, 342] on rect at bounding box center [892, 345] width 8 height 8
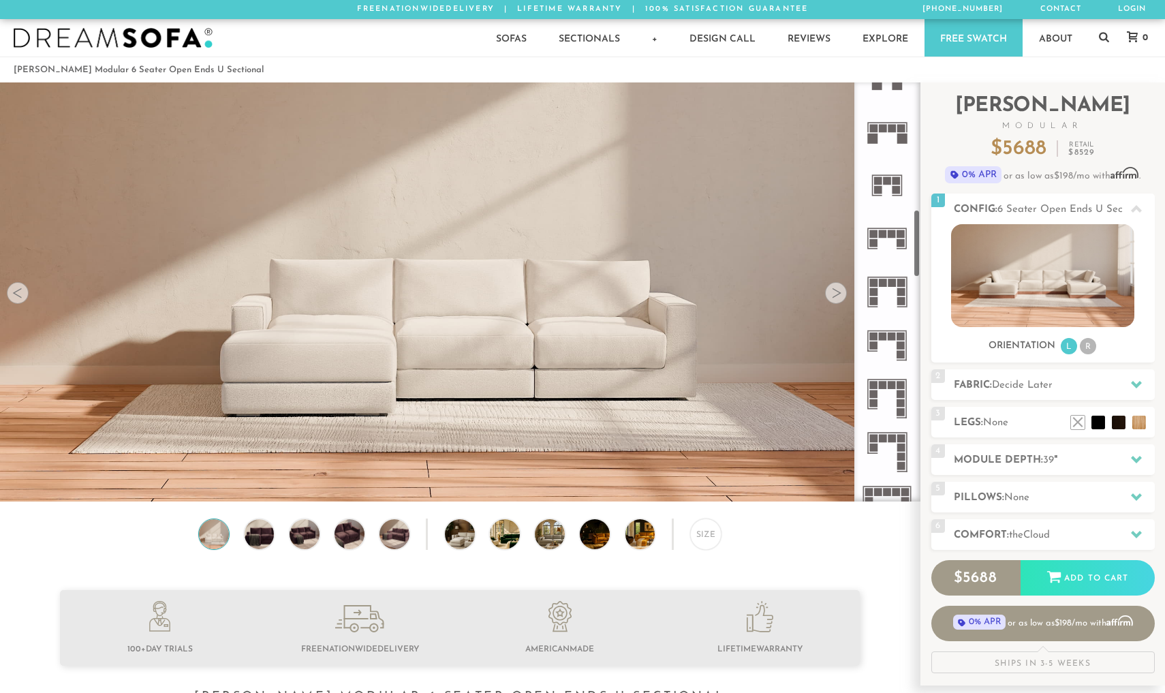
scroll to position [778, 0]
click at [880, 237] on rect at bounding box center [883, 234] width 8 height 8
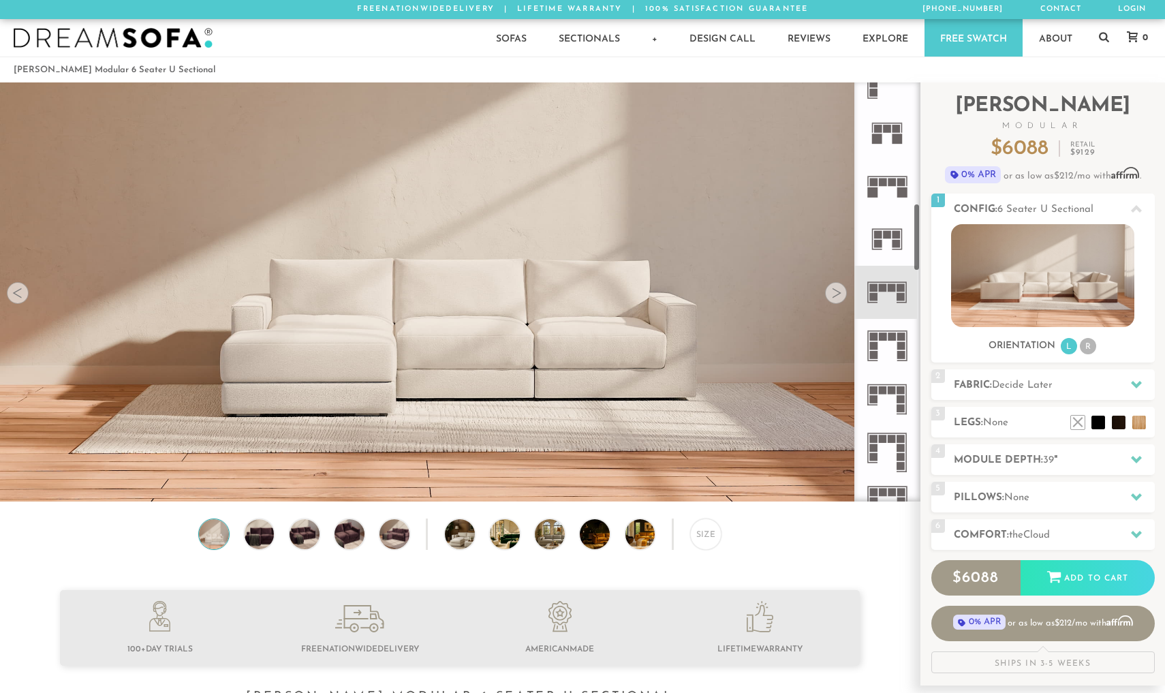
scroll to position [721, 0]
click at [884, 187] on rect at bounding box center [883, 185] width 8 height 8
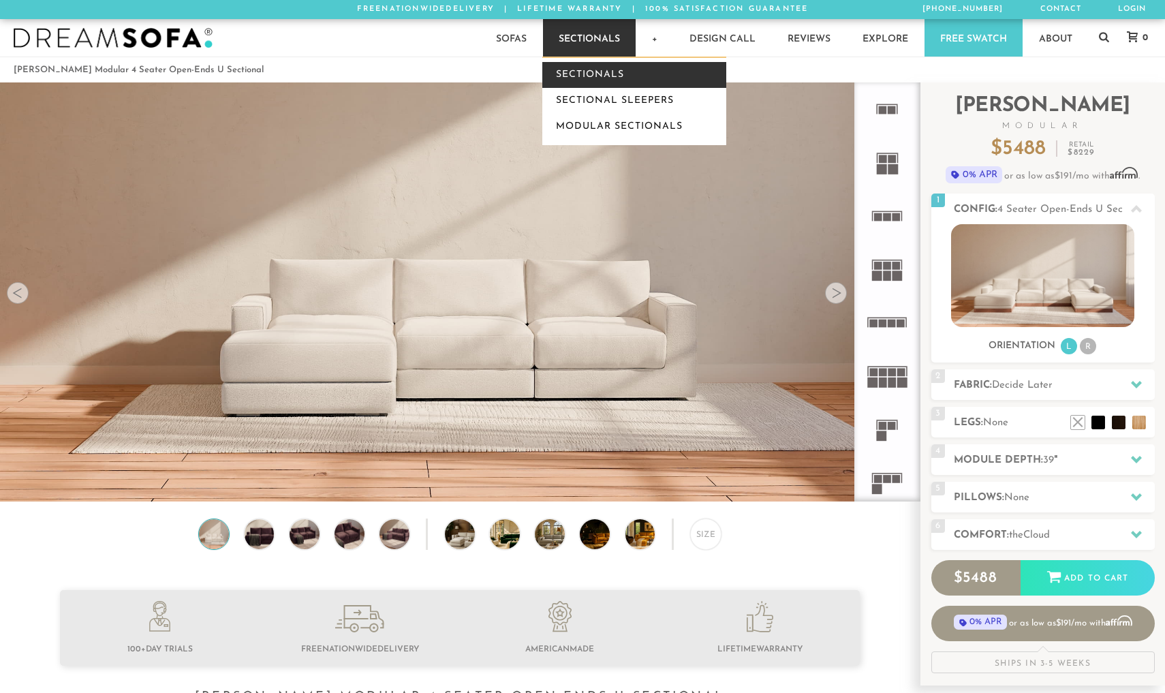
click at [593, 80] on link "Sectionals" at bounding box center [634, 75] width 184 height 26
